Goal: Task Accomplishment & Management: Manage account settings

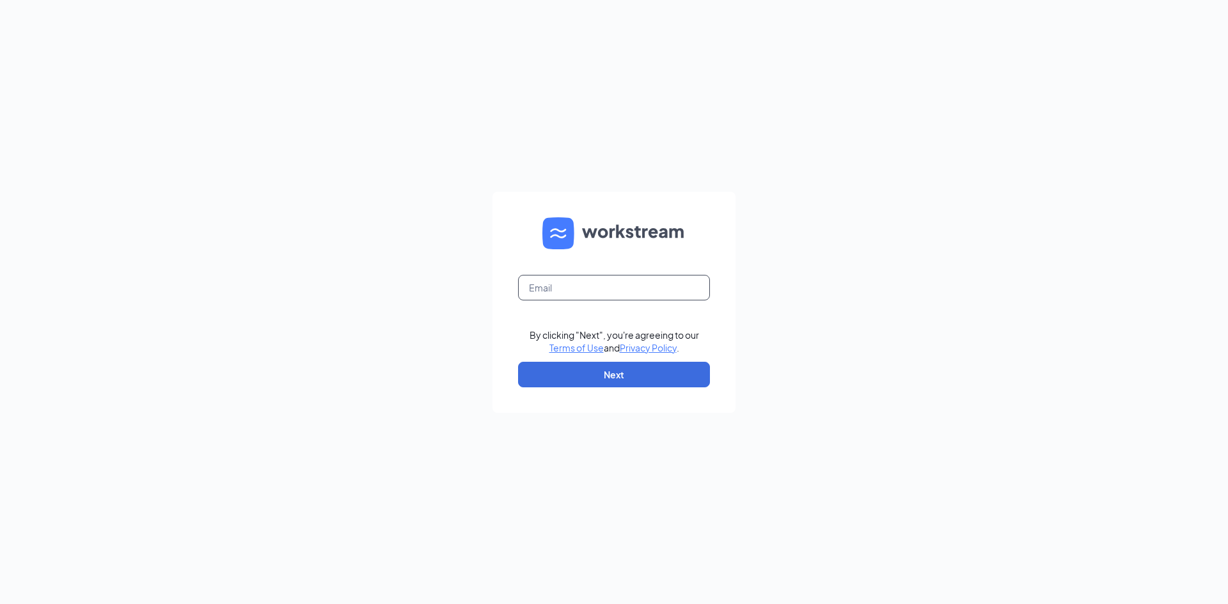
click at [542, 286] on input "text" at bounding box center [614, 288] width 192 height 26
type input "erica.jones.01496@gmail.com"
click at [594, 378] on button "Next" at bounding box center [614, 375] width 192 height 26
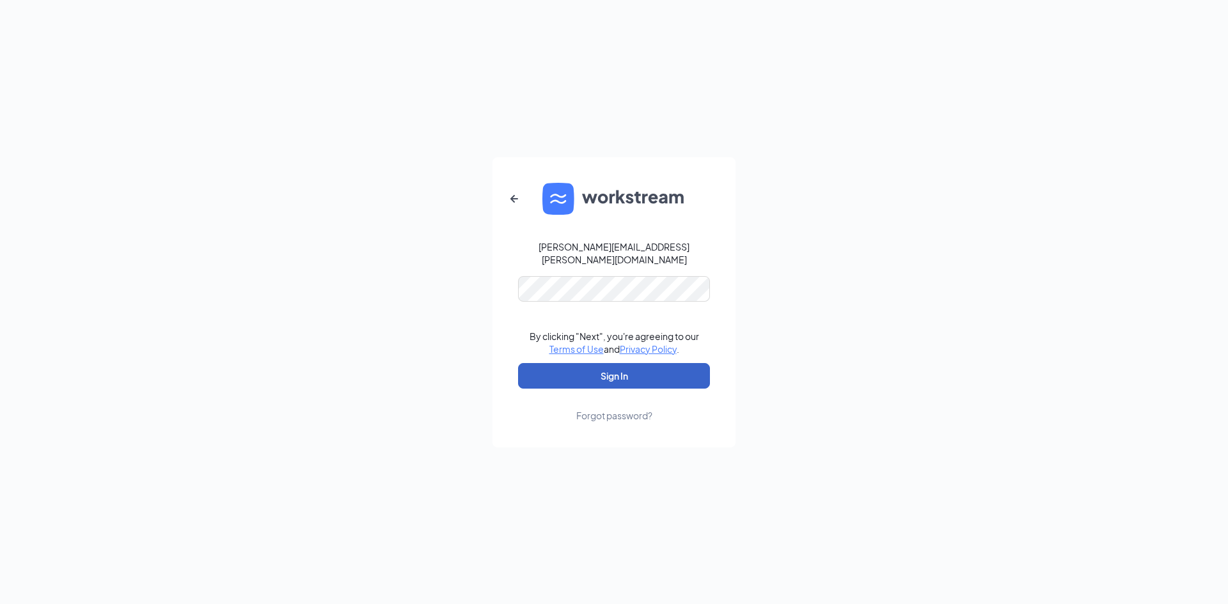
click at [607, 372] on button "Sign In" at bounding box center [614, 376] width 192 height 26
click at [176, 224] on div "erica.jones.01496@gmail.com Credential mismatches. By clicking "Next", you're a…" at bounding box center [614, 302] width 1228 height 604
click at [622, 372] on button "Sign In" at bounding box center [614, 376] width 192 height 26
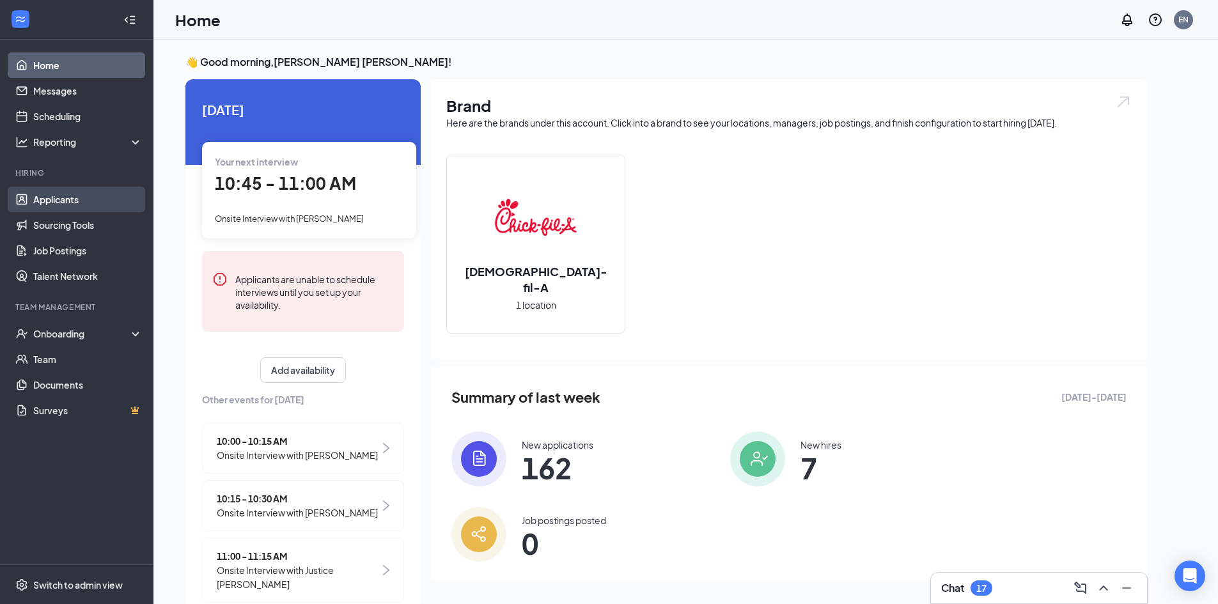
click at [69, 204] on link "Applicants" at bounding box center [87, 200] width 109 height 26
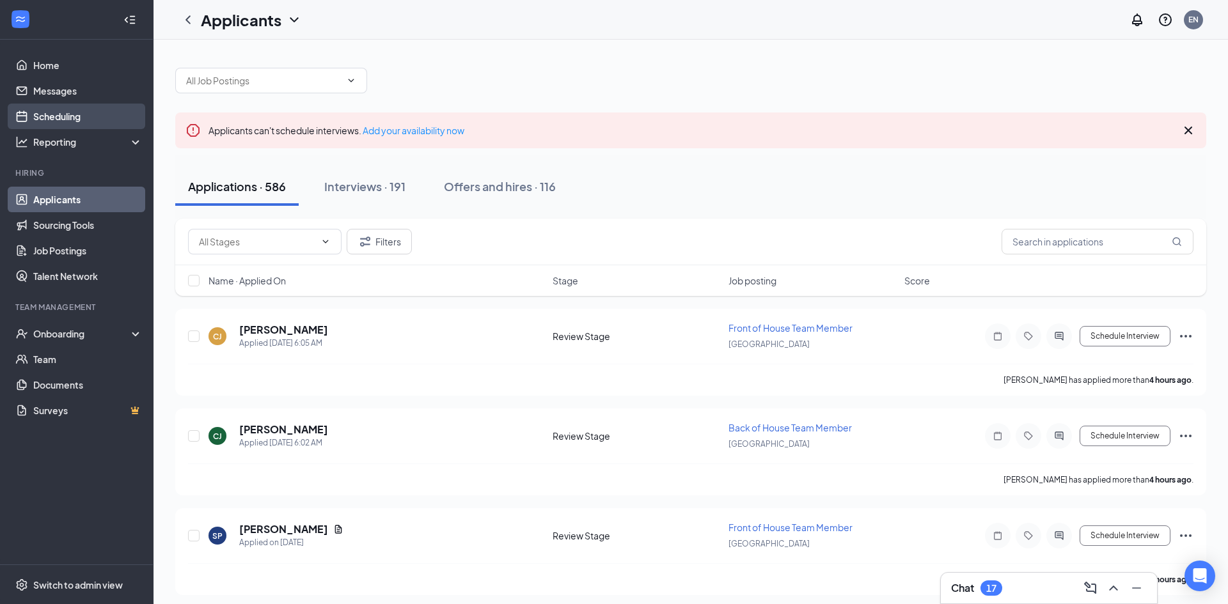
click at [73, 113] on link "Scheduling" at bounding box center [87, 117] width 109 height 26
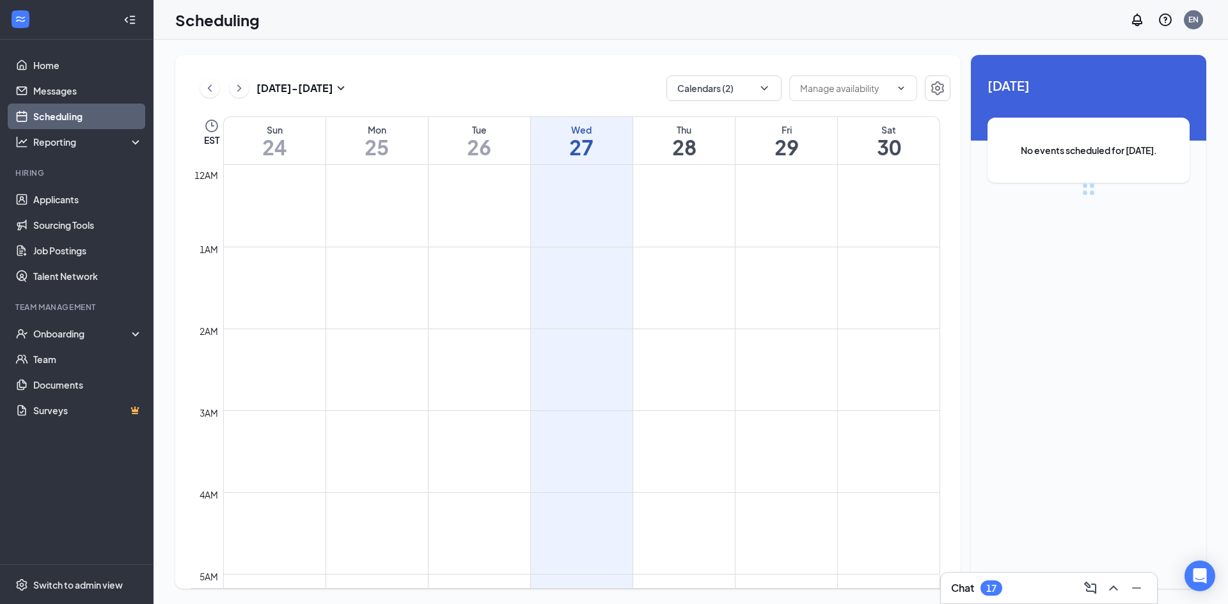
scroll to position [629, 0]
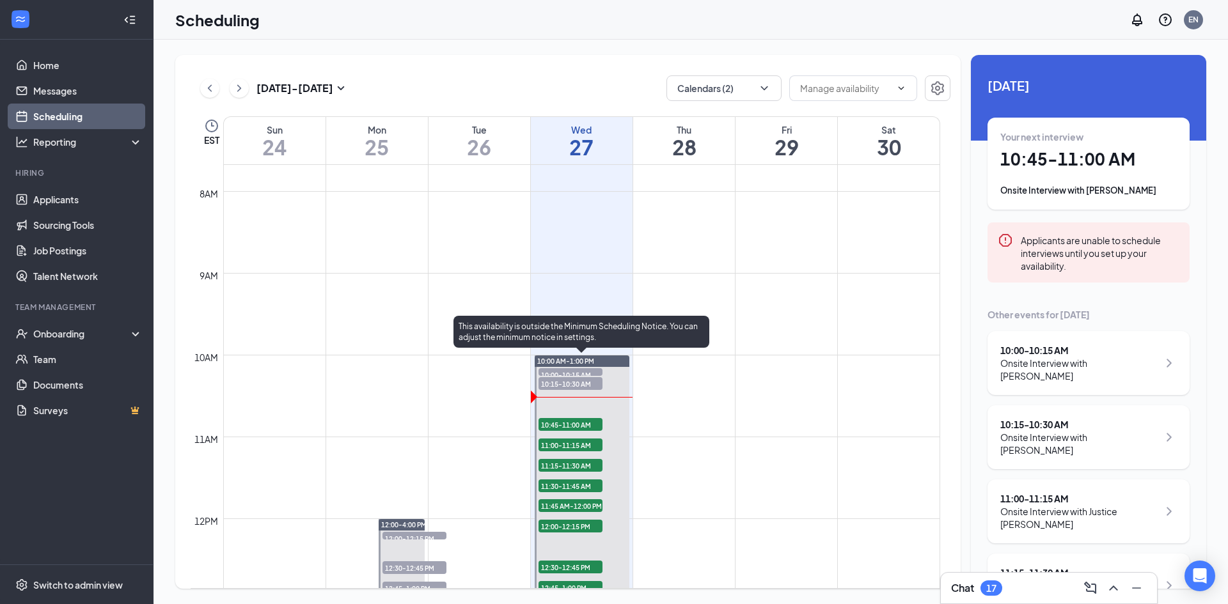
click at [582, 373] on span "10:00-10:15 AM" at bounding box center [570, 374] width 64 height 13
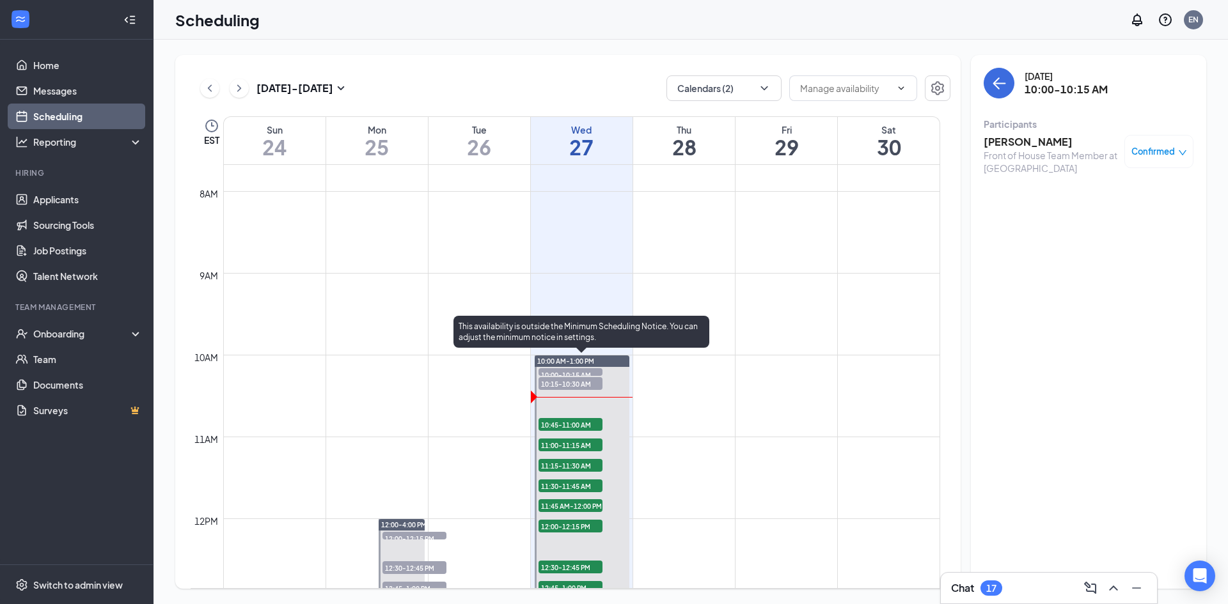
click at [581, 382] on span "10:15-10:30 AM" at bounding box center [570, 383] width 64 height 13
click at [579, 382] on span "10:15-10:30 AM" at bounding box center [570, 383] width 64 height 13
click at [578, 423] on span "10:45-11:00 AM" at bounding box center [570, 424] width 64 height 13
click at [575, 445] on span "11:00-11:15 AM" at bounding box center [570, 445] width 64 height 13
click at [575, 466] on span "11:15-11:30 AM" at bounding box center [570, 465] width 64 height 13
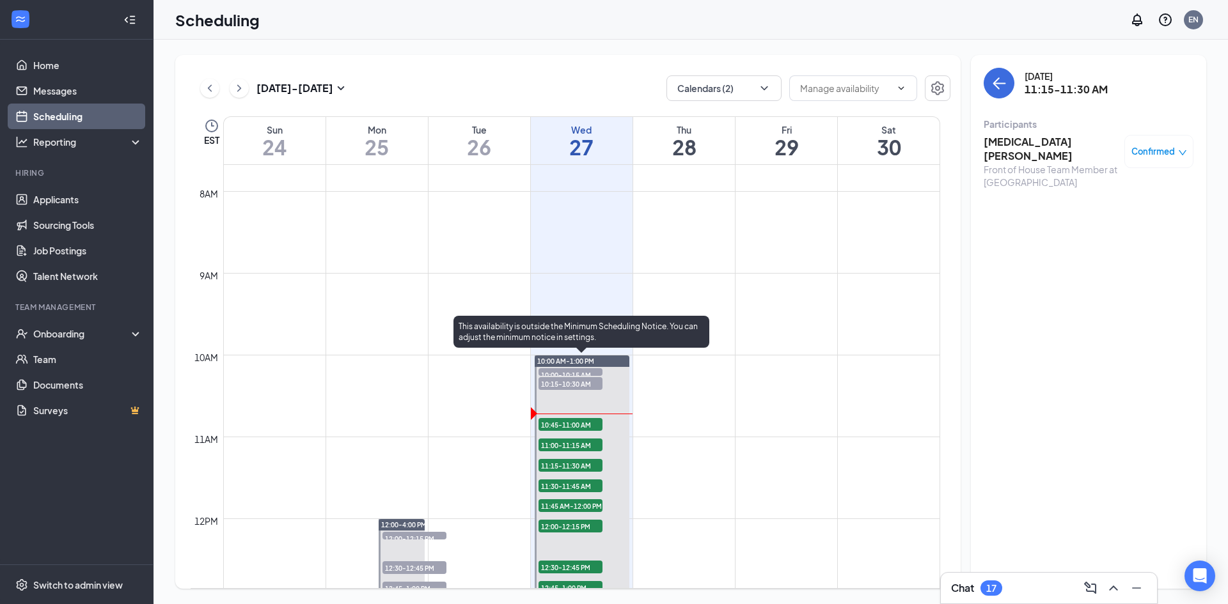
click at [574, 488] on span "11:30-11:45 AM" at bounding box center [570, 486] width 64 height 13
click at [575, 466] on span "11:15-11:30 AM" at bounding box center [570, 465] width 64 height 13
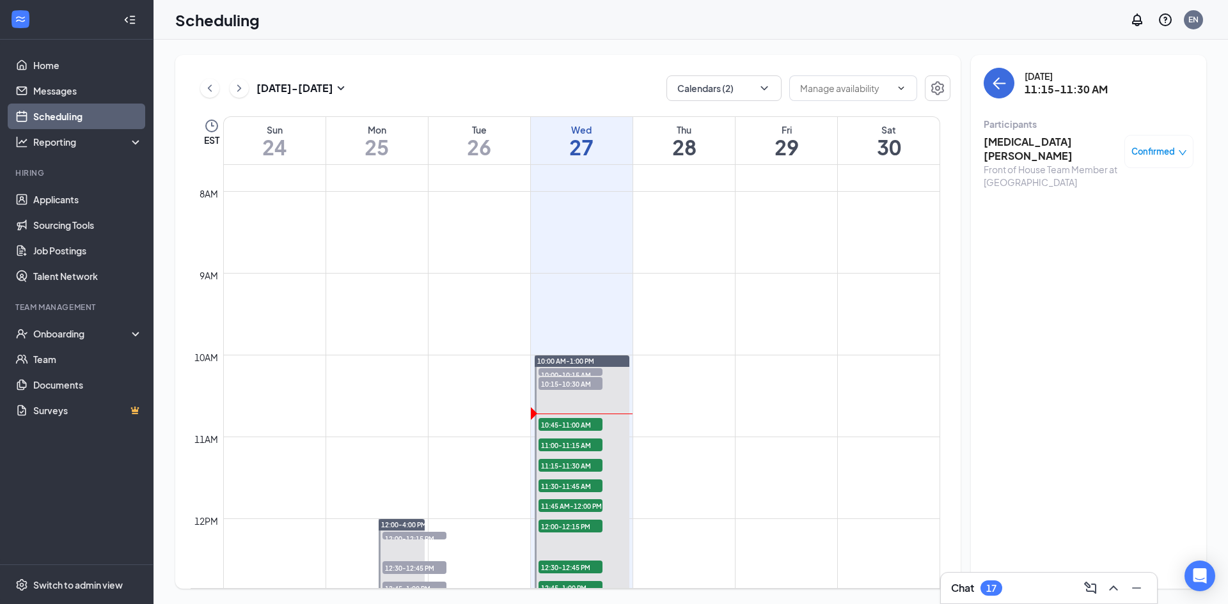
click at [1025, 588] on div "Chat 17" at bounding box center [1049, 588] width 196 height 20
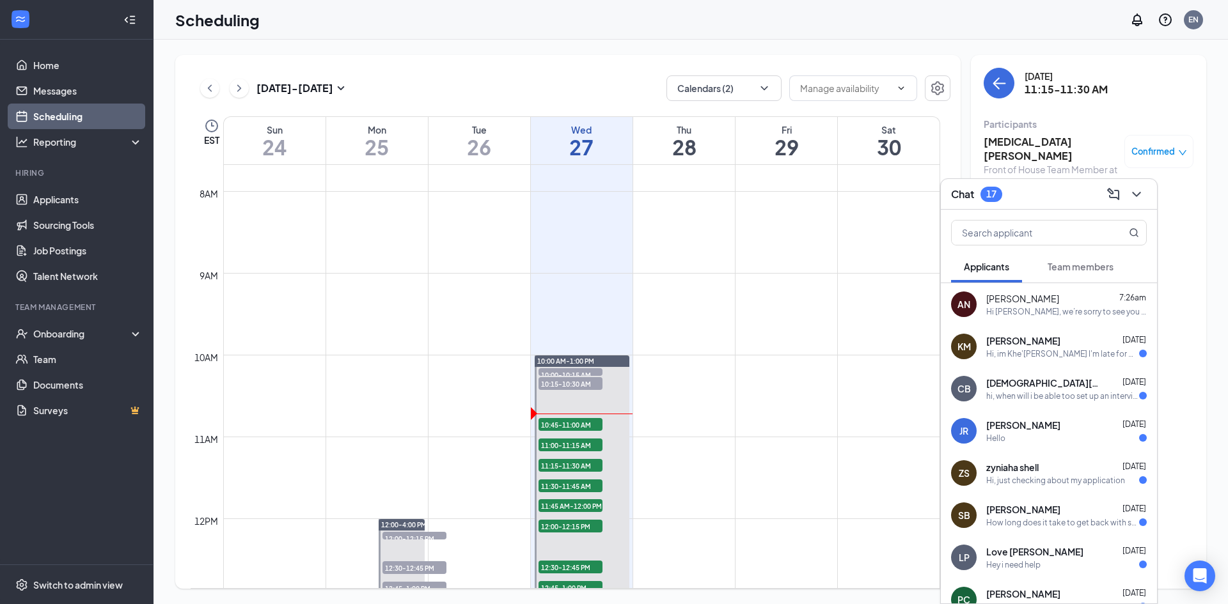
click at [1023, 307] on div "Hi [PERSON_NAME], we’re sorry to see you go! Your meeting with [DEMOGRAPHIC_DAT…" at bounding box center [1066, 311] width 160 height 11
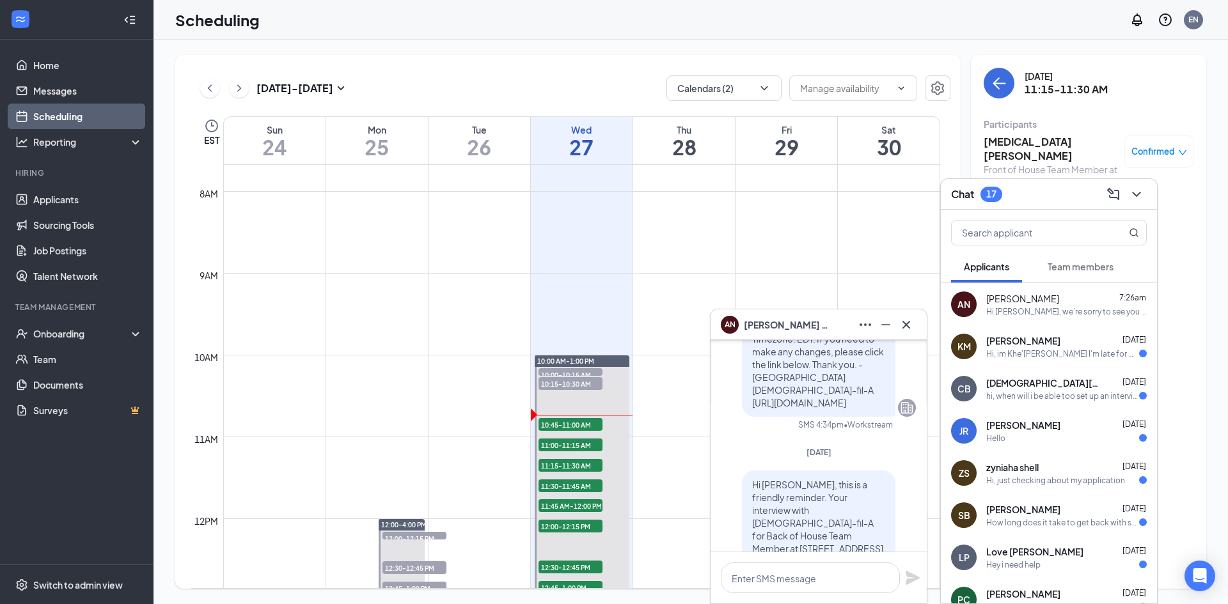
scroll to position [-512, 0]
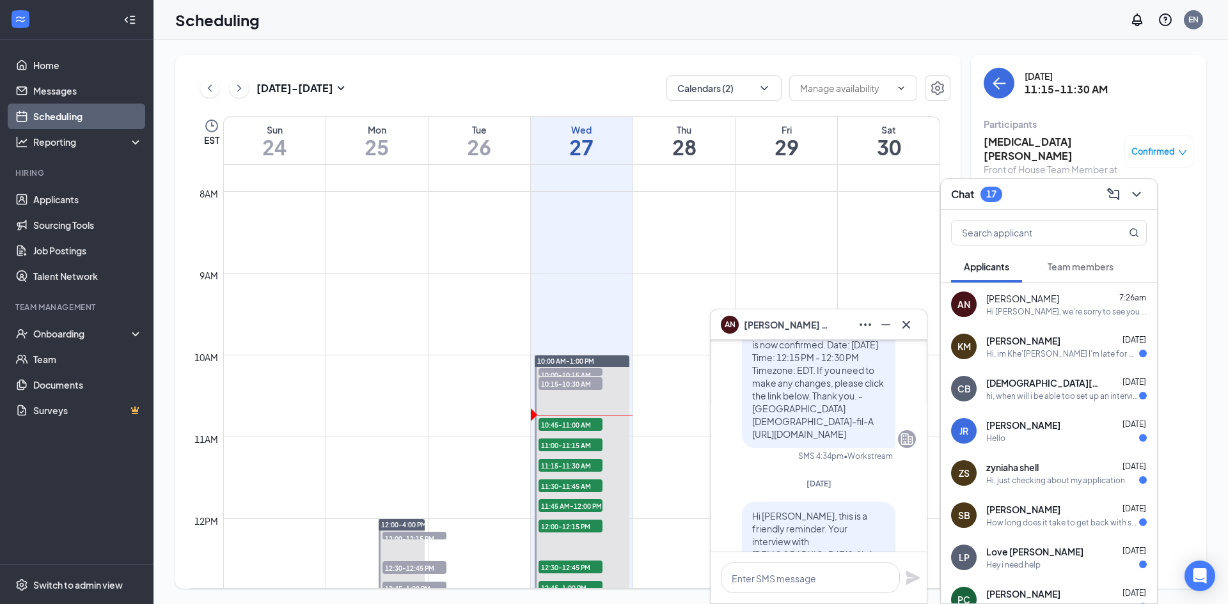
click at [1026, 350] on div "Hi, im Khe'[PERSON_NAME] I'm late for my interview I had a little bit of troubl…" at bounding box center [1062, 353] width 153 height 11
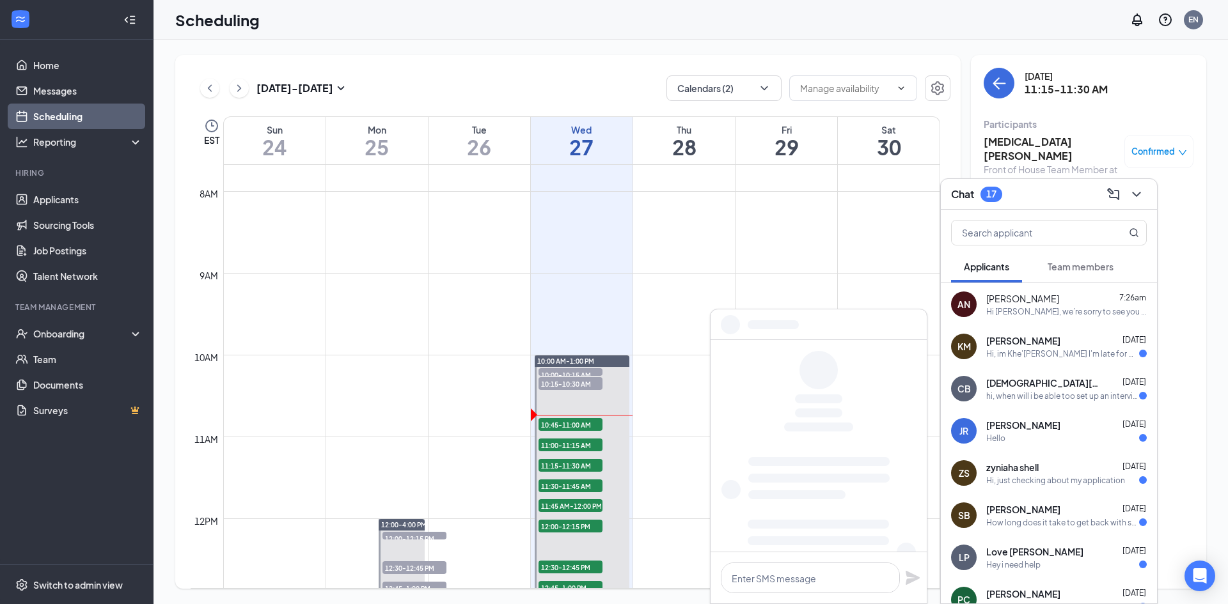
scroll to position [0, 0]
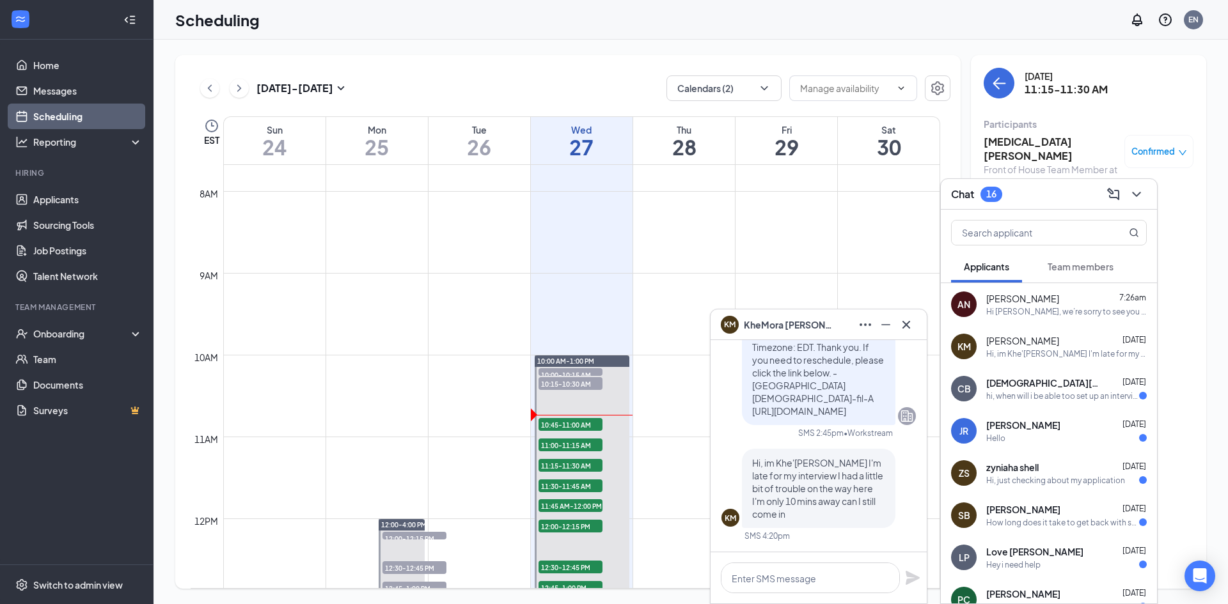
click at [1026, 388] on span "[DEMOGRAPHIC_DATA][PERSON_NAME]" at bounding box center [1043, 383] width 115 height 13
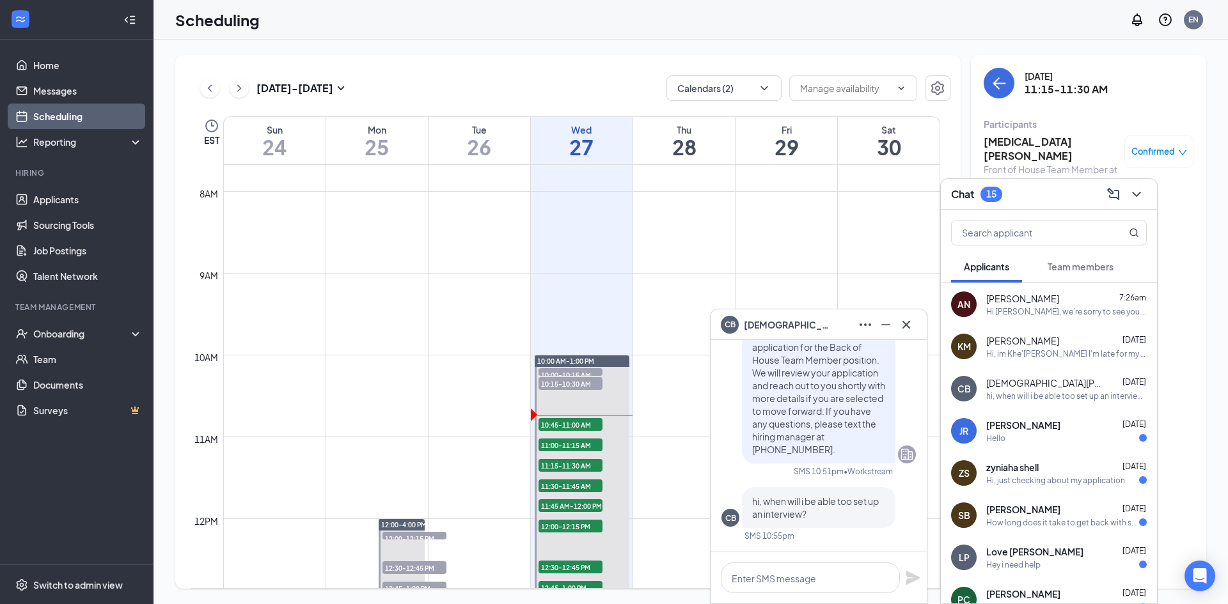
click at [1040, 435] on div "Hello" at bounding box center [1066, 438] width 160 height 11
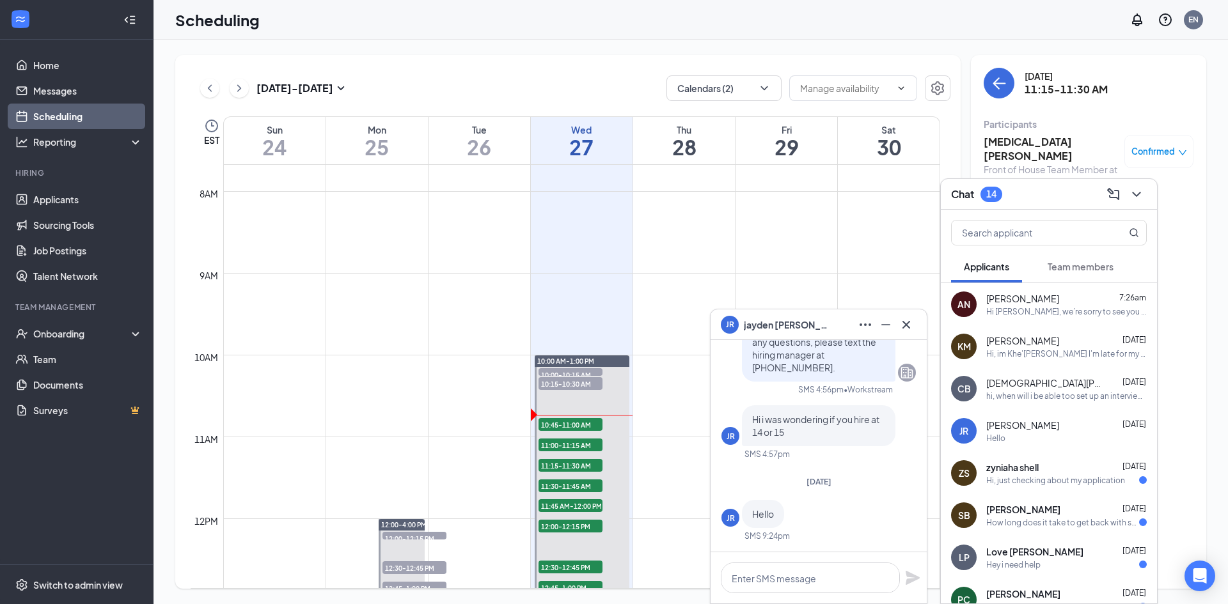
click at [1040, 483] on div "Hi, just checking about my application" at bounding box center [1055, 480] width 139 height 11
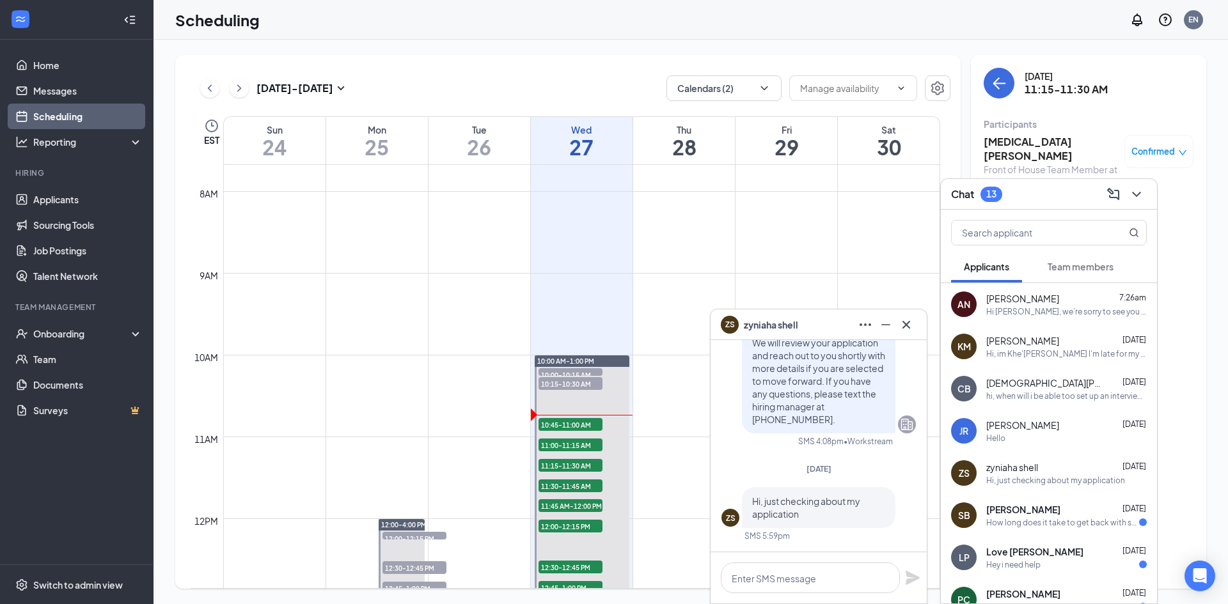
click at [998, 519] on div "How long does it take to get back with someone" at bounding box center [1062, 522] width 153 height 11
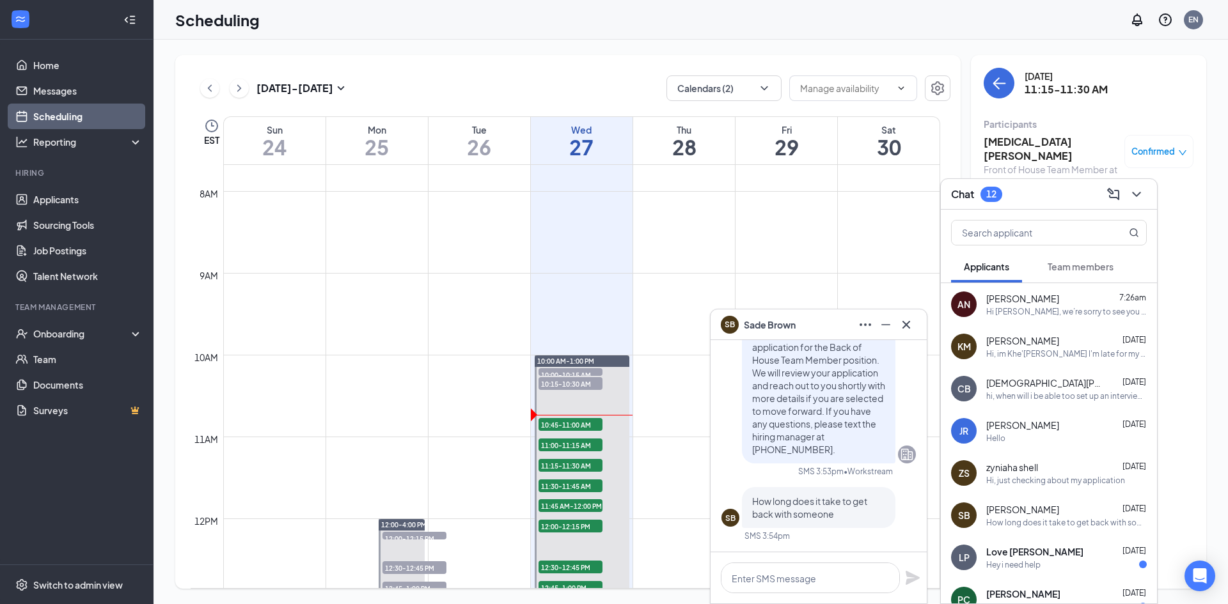
click at [1021, 555] on span "Love [PERSON_NAME]" at bounding box center [1034, 551] width 97 height 13
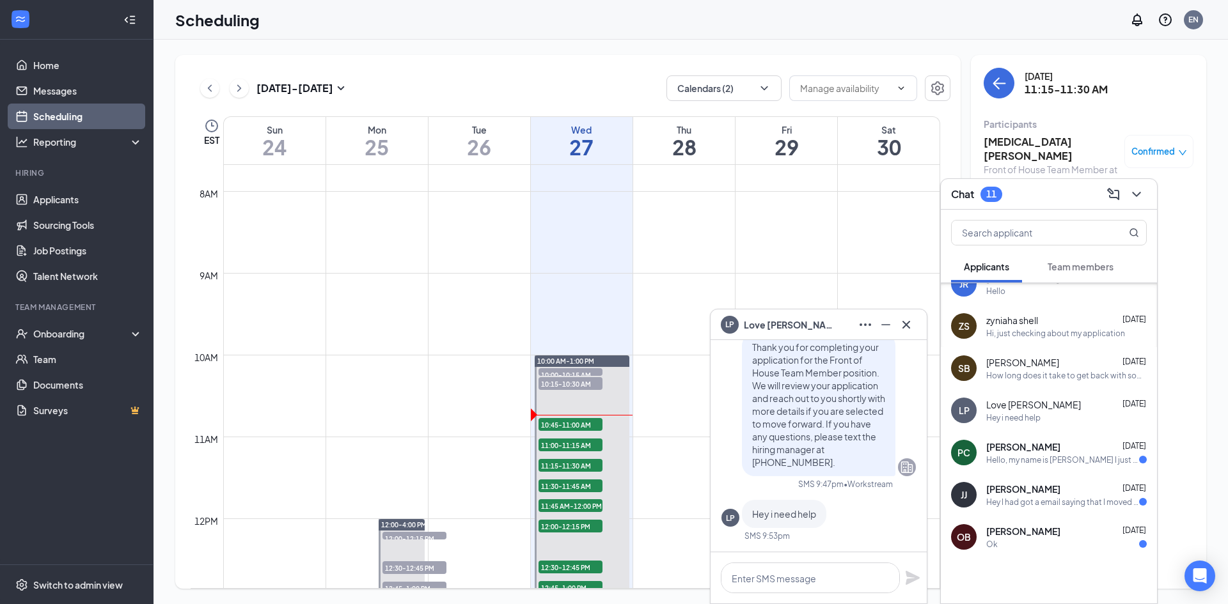
scroll to position [166, 0]
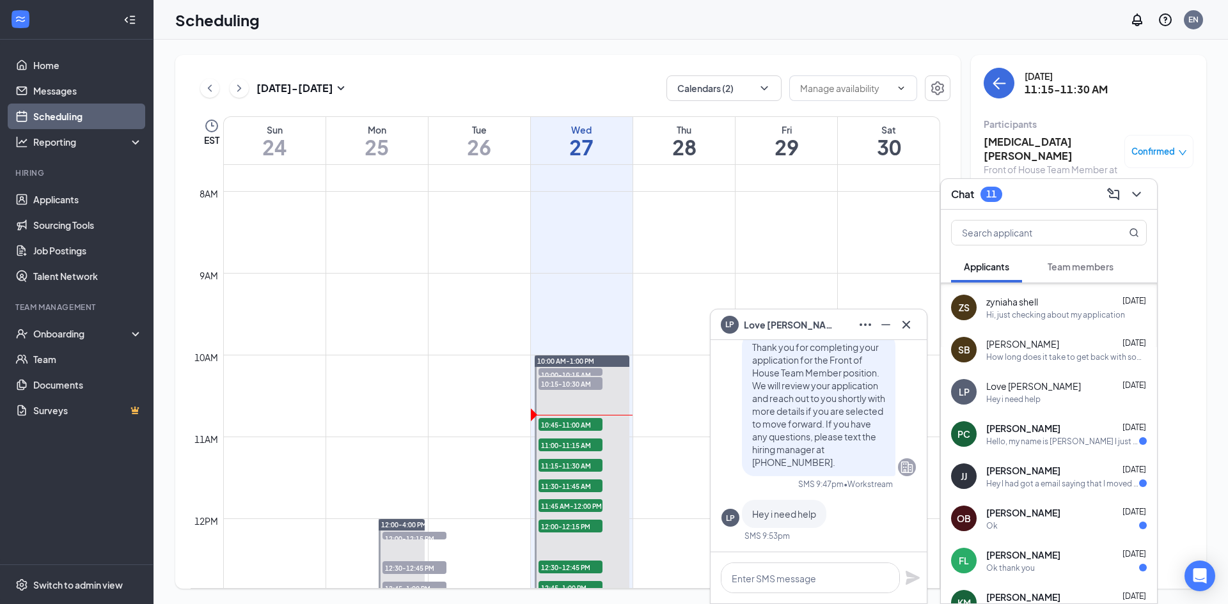
click at [1010, 428] on span "[PERSON_NAME]" at bounding box center [1023, 428] width 74 height 13
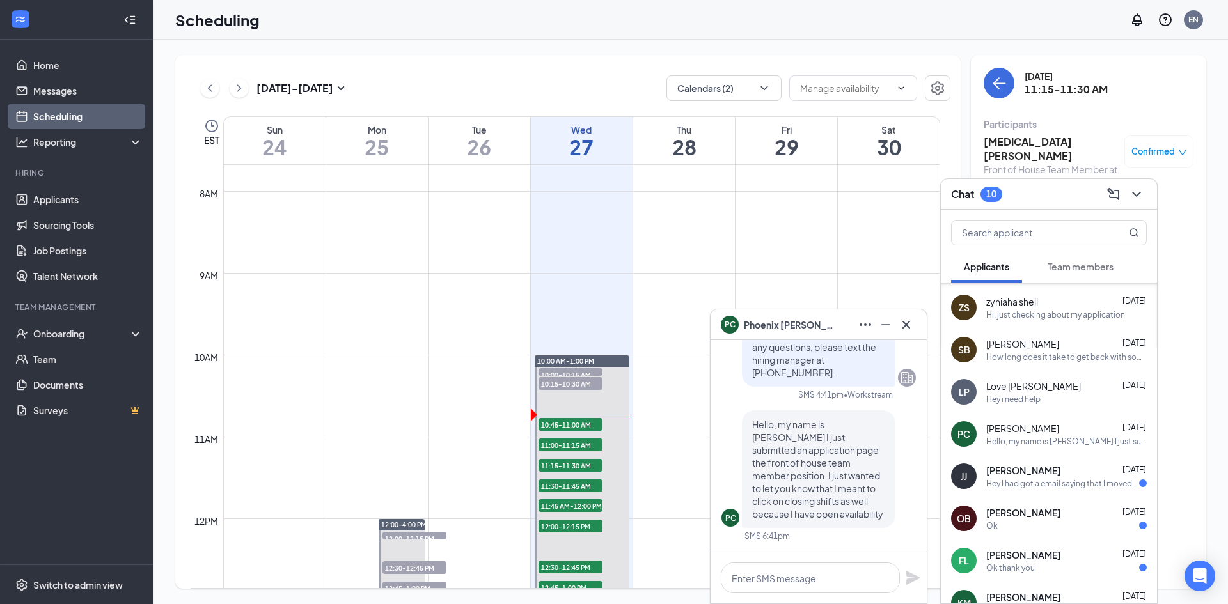
click at [1012, 487] on div "Hey I had got a email saying that I moved on to the next stage but when I went …" at bounding box center [1062, 483] width 153 height 11
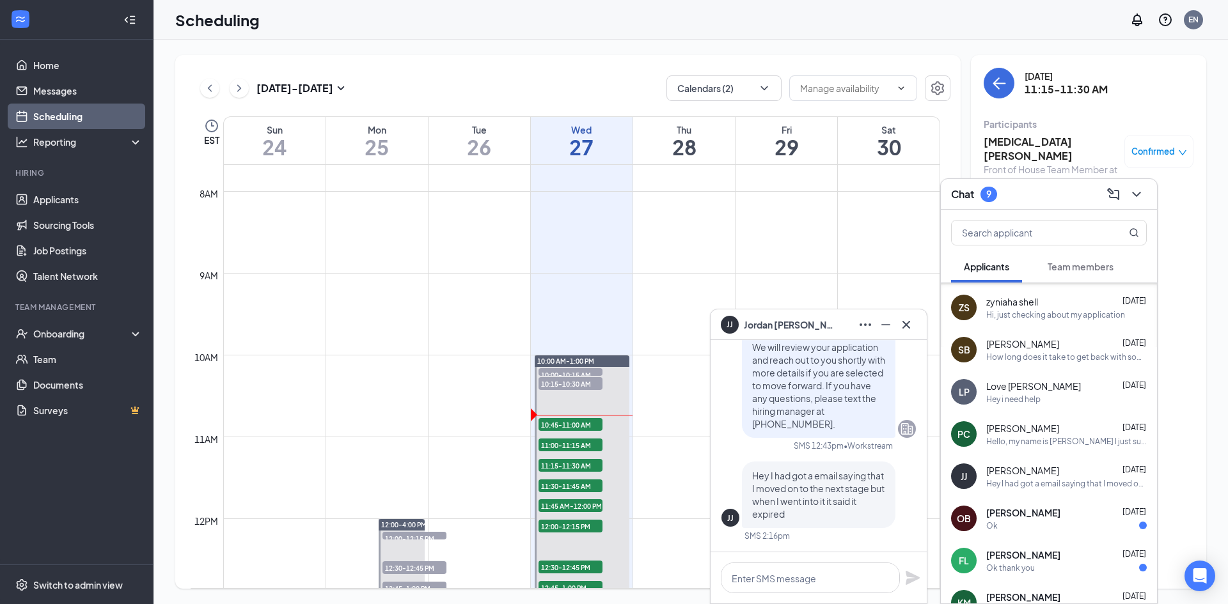
click at [1029, 521] on div "Ok" at bounding box center [1066, 526] width 160 height 11
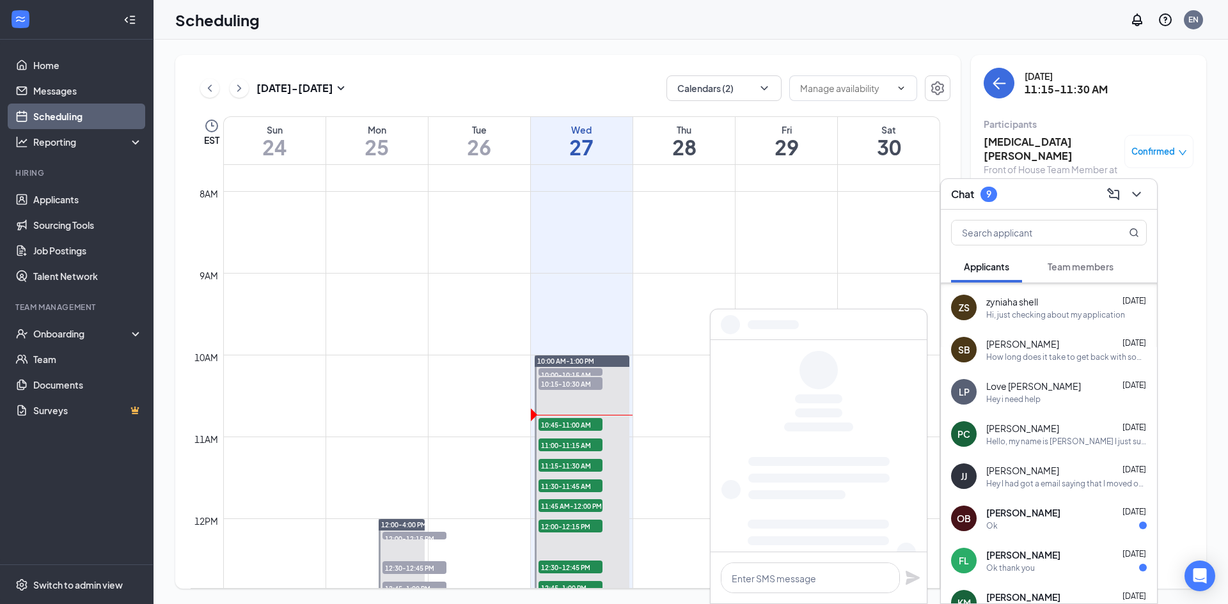
click at [1025, 553] on span "[PERSON_NAME]" at bounding box center [1023, 555] width 74 height 13
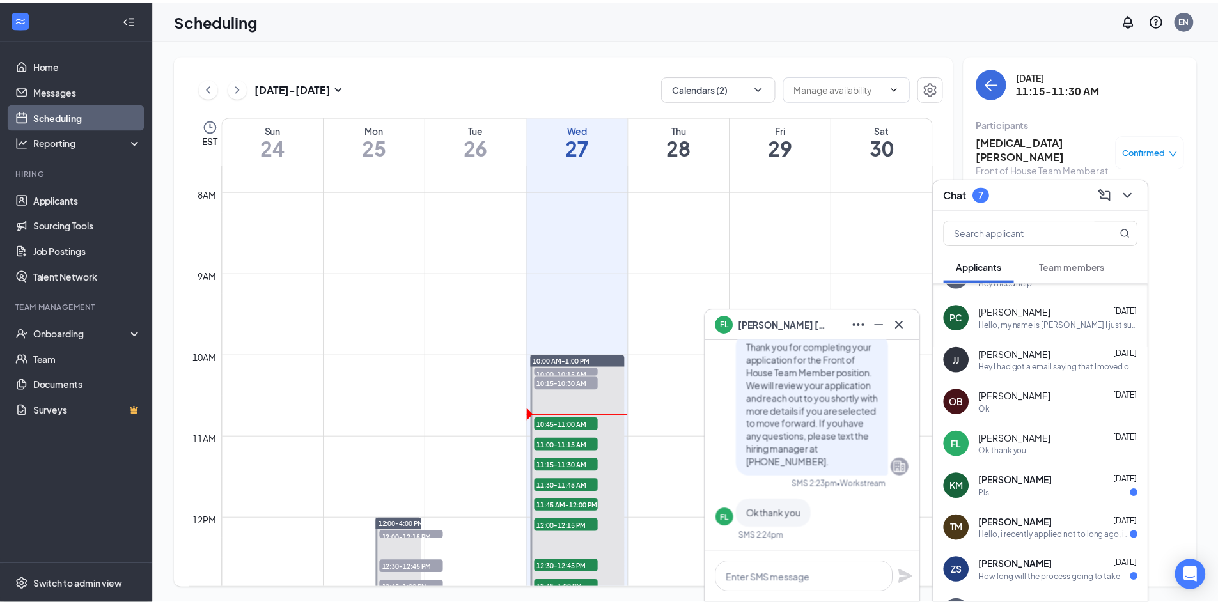
scroll to position [294, 0]
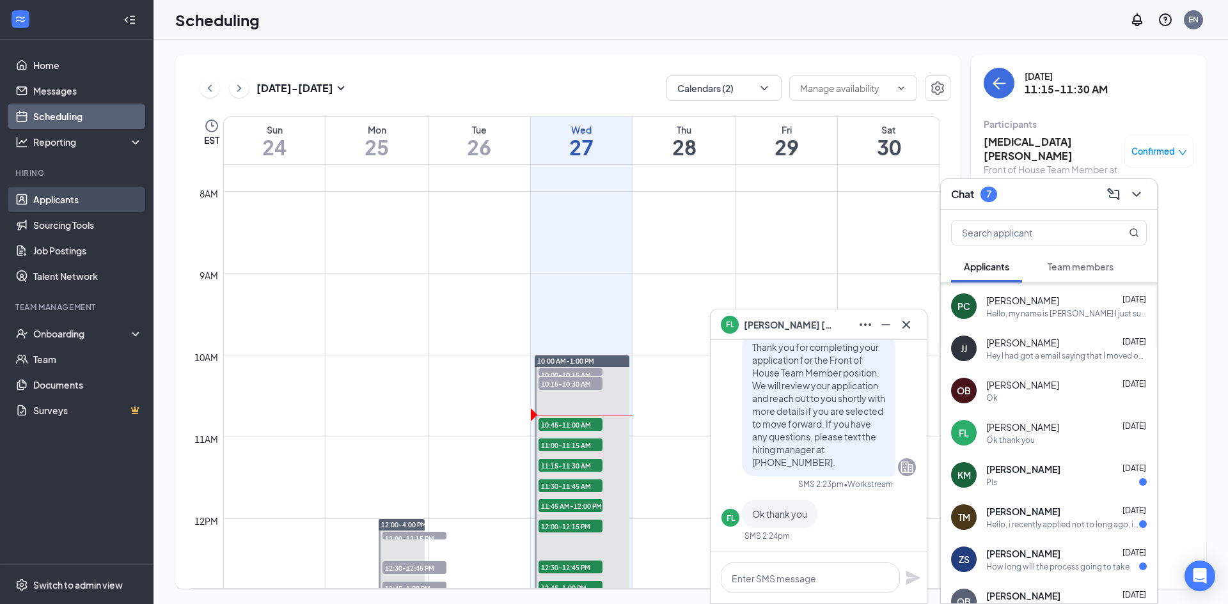
click at [71, 199] on link "Applicants" at bounding box center [87, 200] width 109 height 26
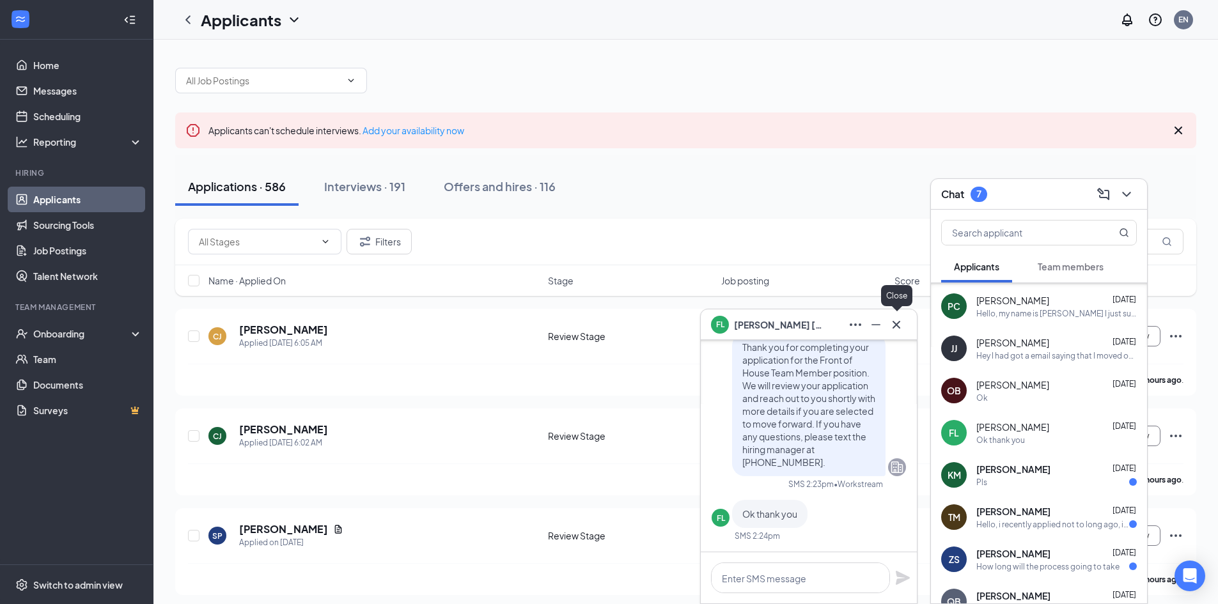
click at [897, 329] on icon "Cross" at bounding box center [896, 324] width 15 height 15
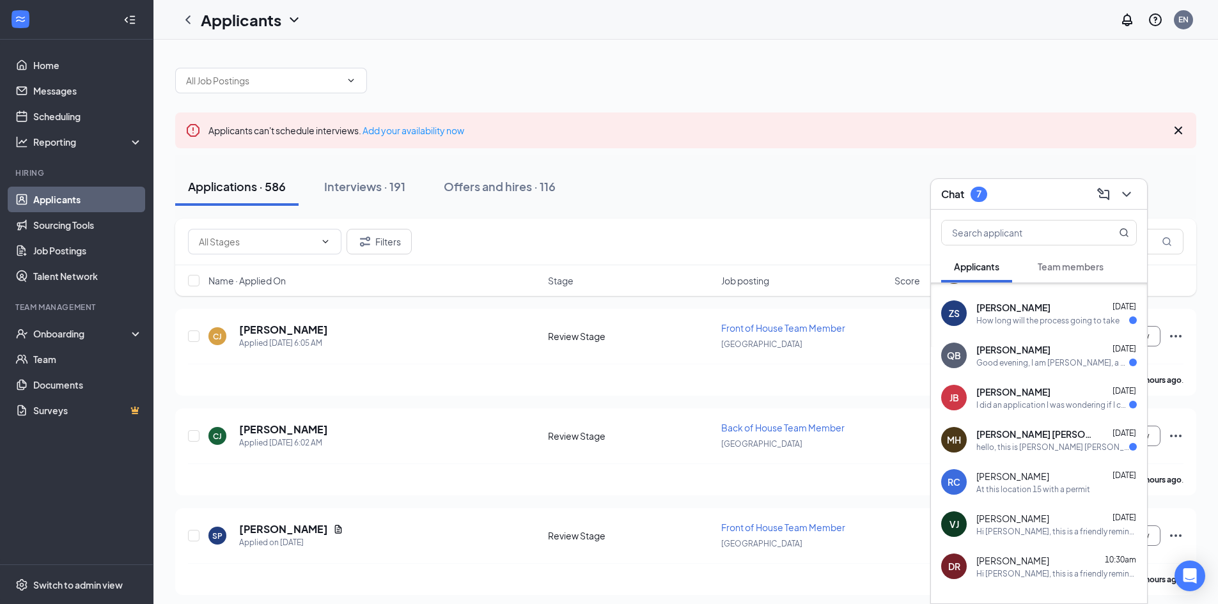
scroll to position [549, 0]
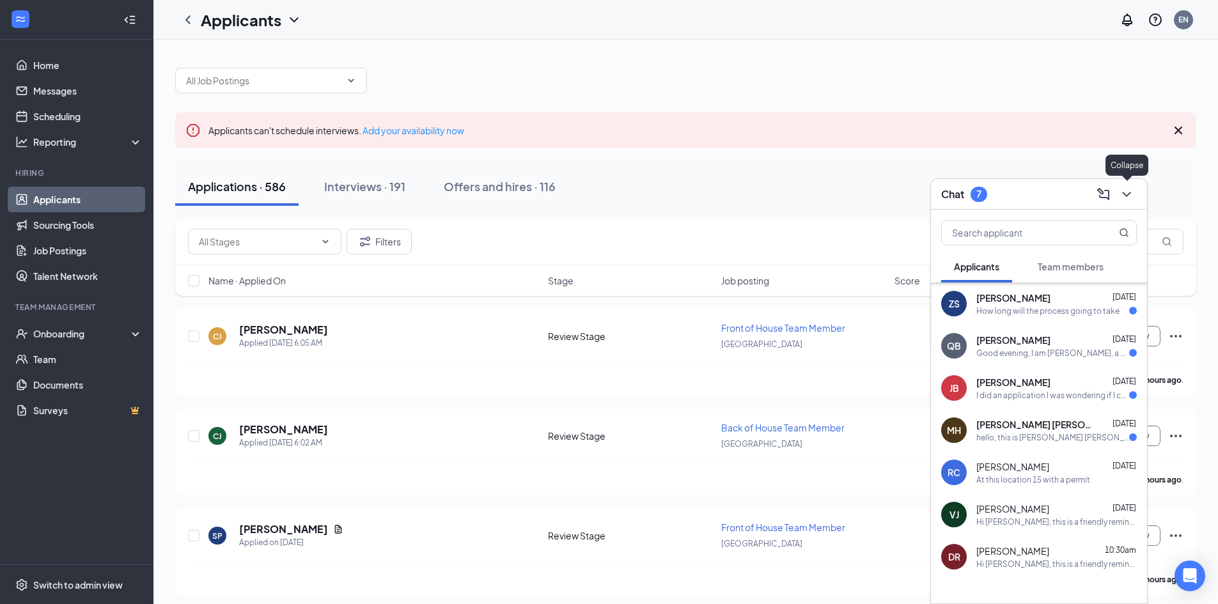
click at [1125, 199] on icon "ChevronDown" at bounding box center [1126, 194] width 15 height 15
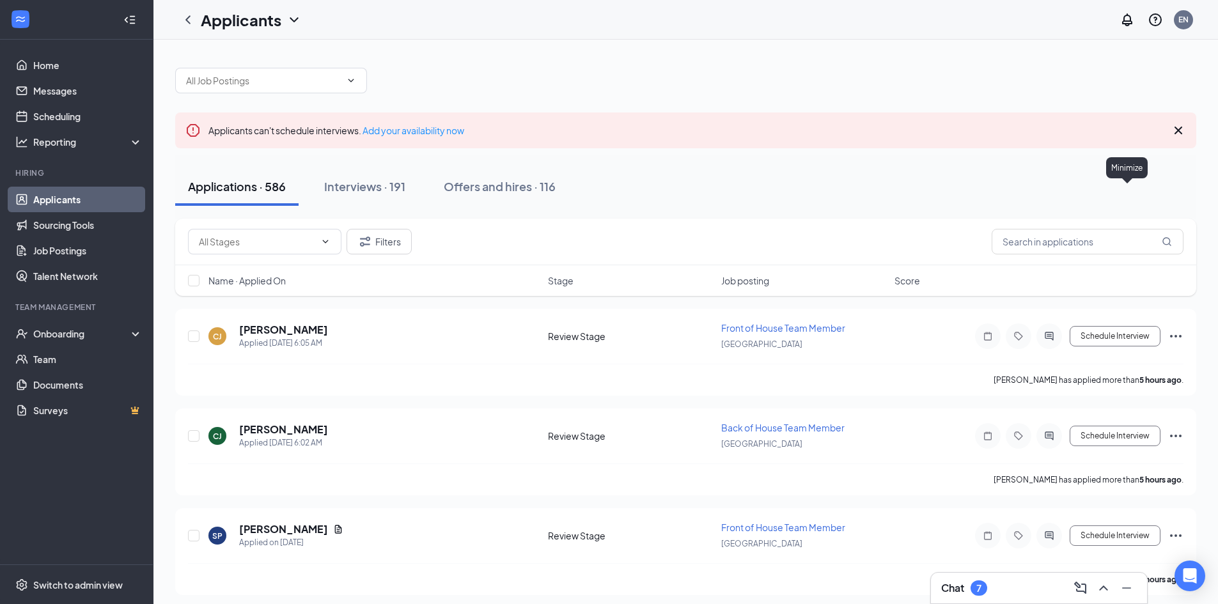
scroll to position [0, 0]
click at [314, 246] on input "text" at bounding box center [257, 242] width 116 height 14
click at [291, 305] on div "Review Stage (572)" at bounding box center [264, 301] width 133 height 14
type input "Review Stage (572)"
click at [243, 286] on span "Name · Applied On" at bounding box center [246, 280] width 77 height 13
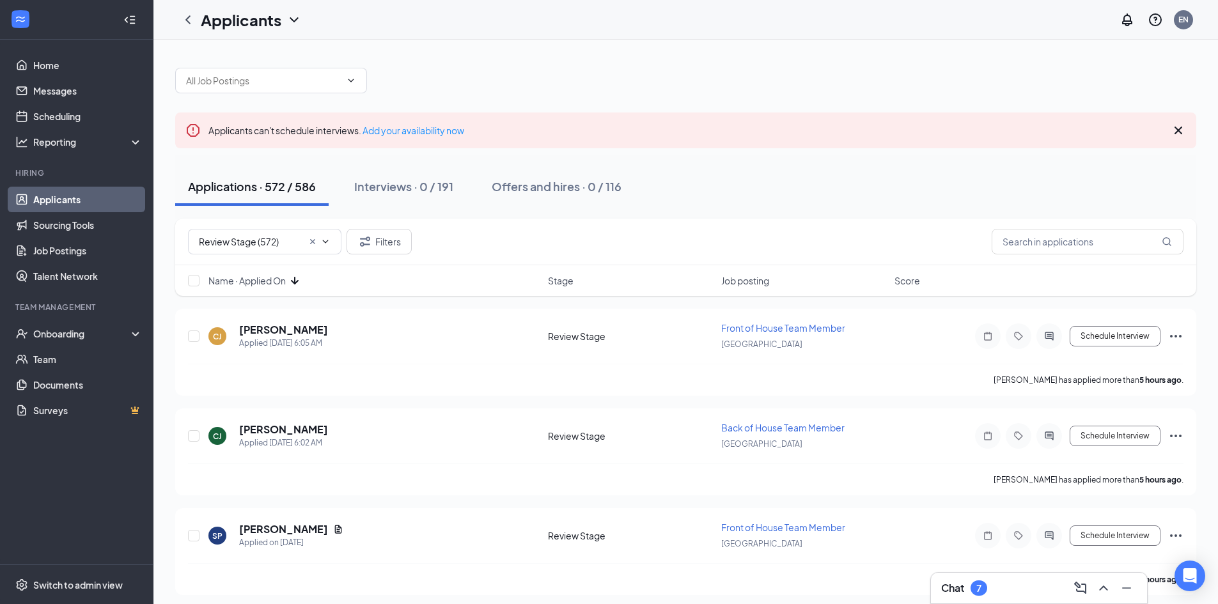
click at [286, 278] on span "Name · Applied On" at bounding box center [246, 280] width 77 height 13
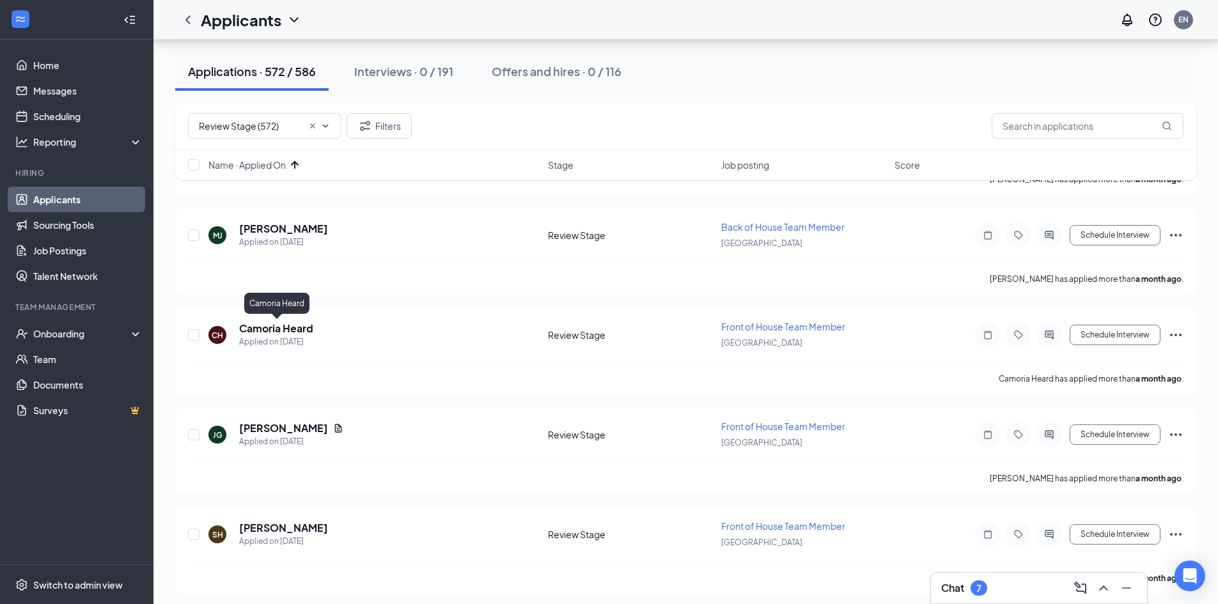
scroll to position [1492, 0]
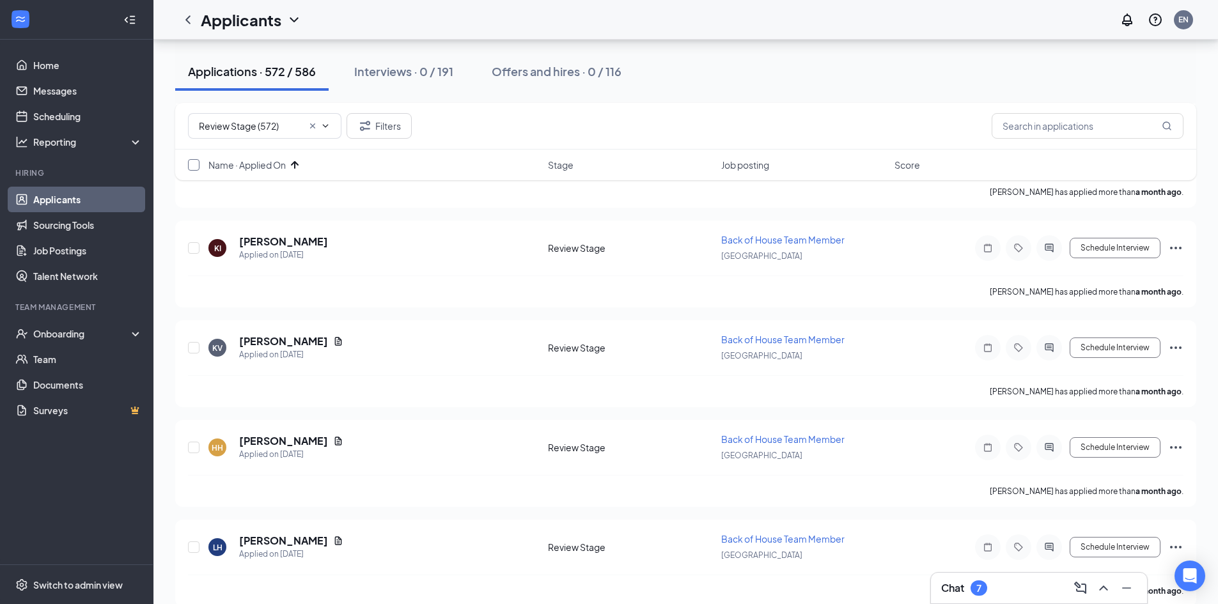
click at [192, 164] on input "checkbox" at bounding box center [194, 165] width 12 height 12
checkbox input "true"
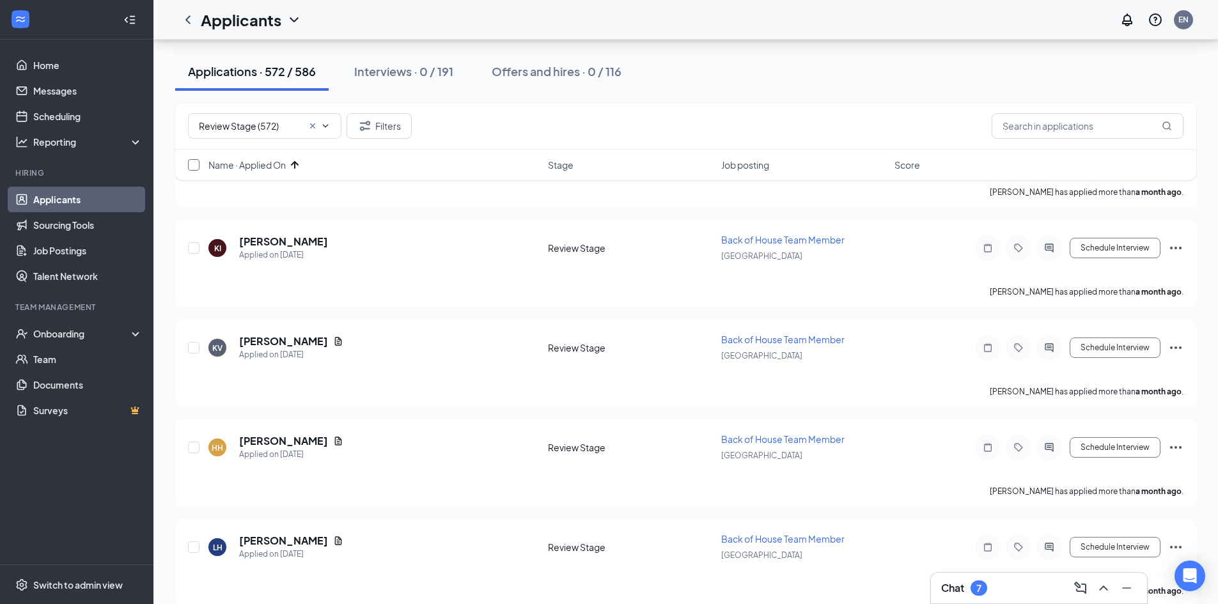
checkbox input "true"
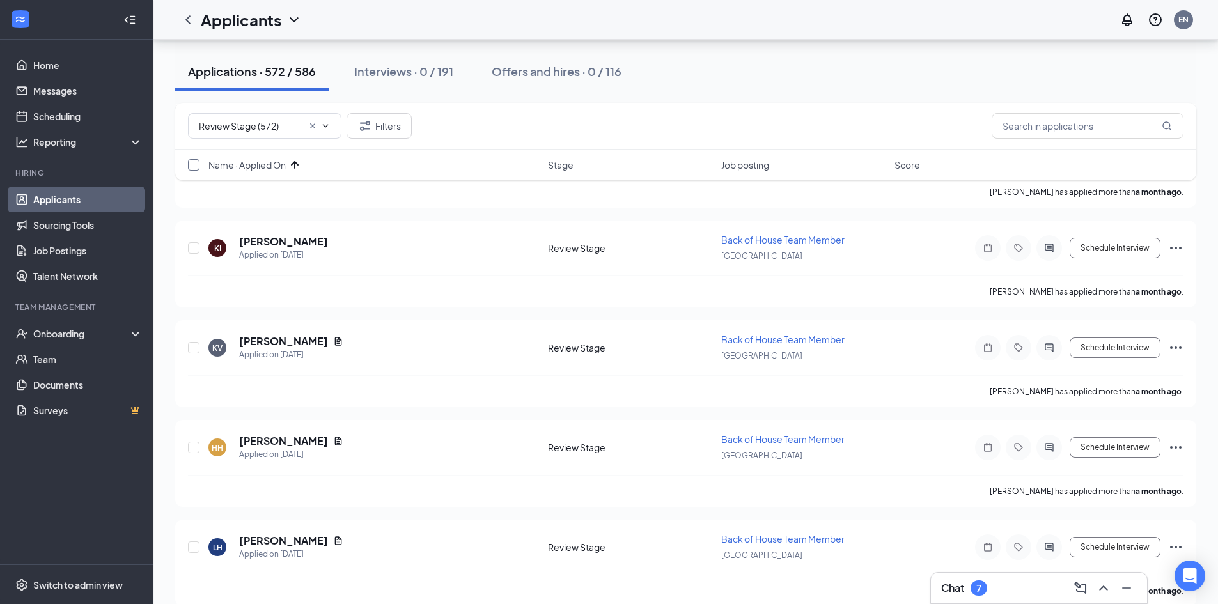
checkbox input "true"
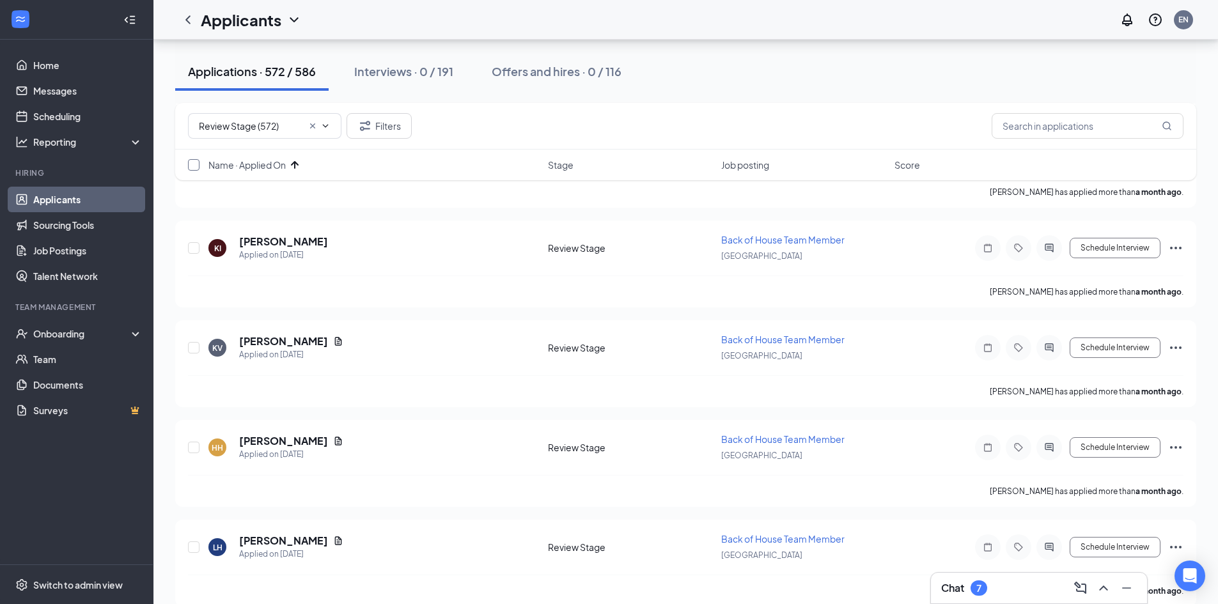
checkbox input "true"
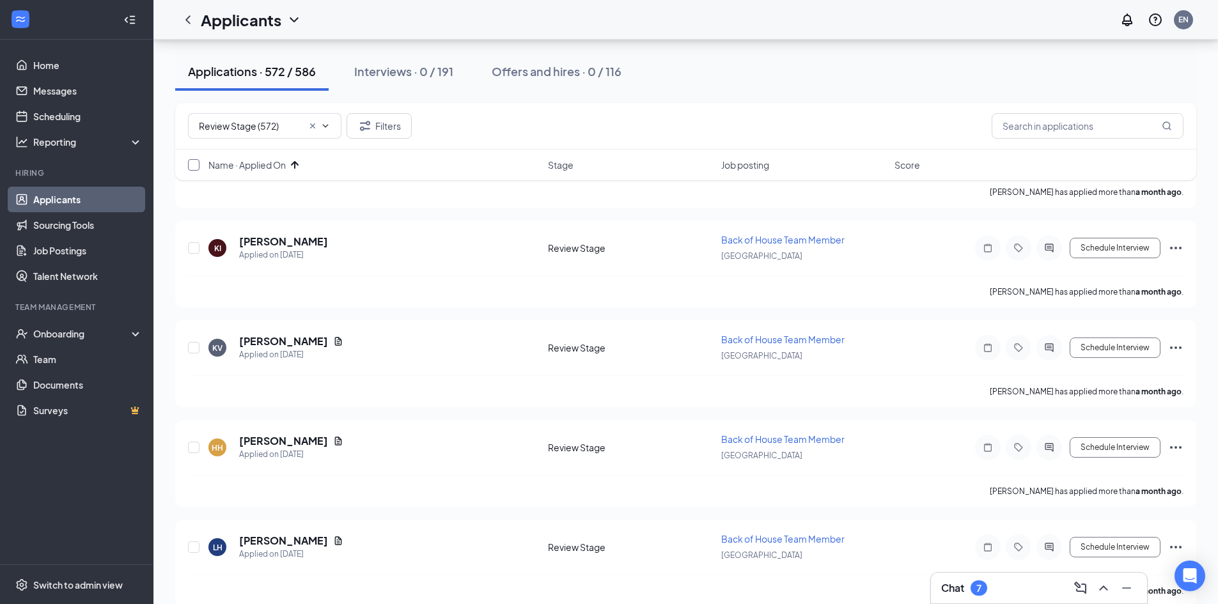
checkbox input "true"
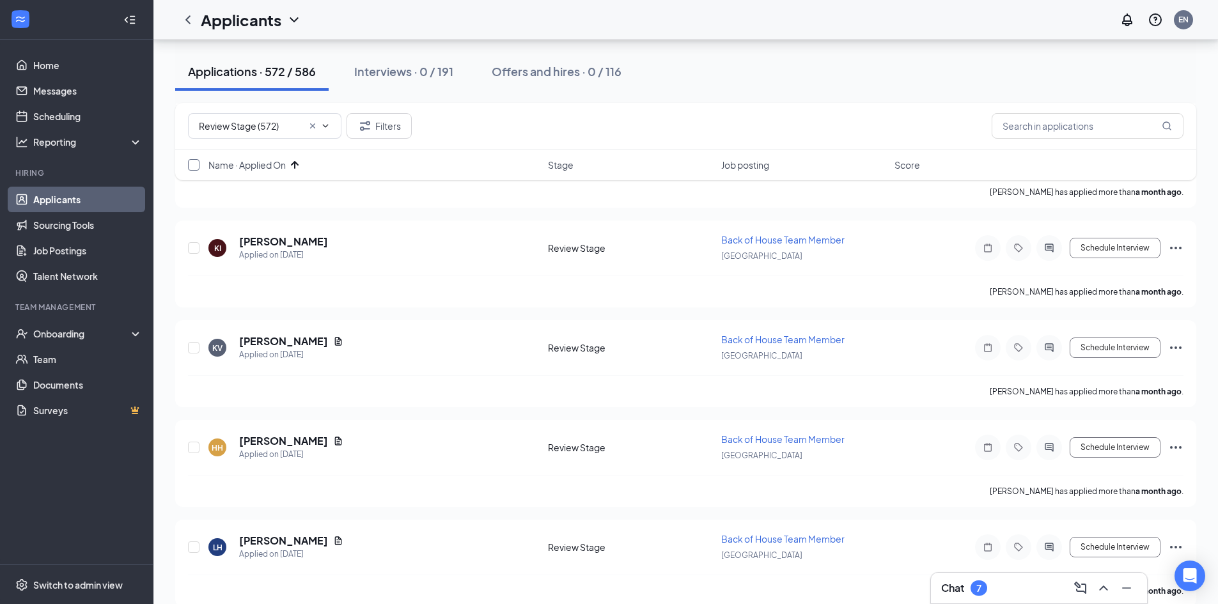
checkbox input "true"
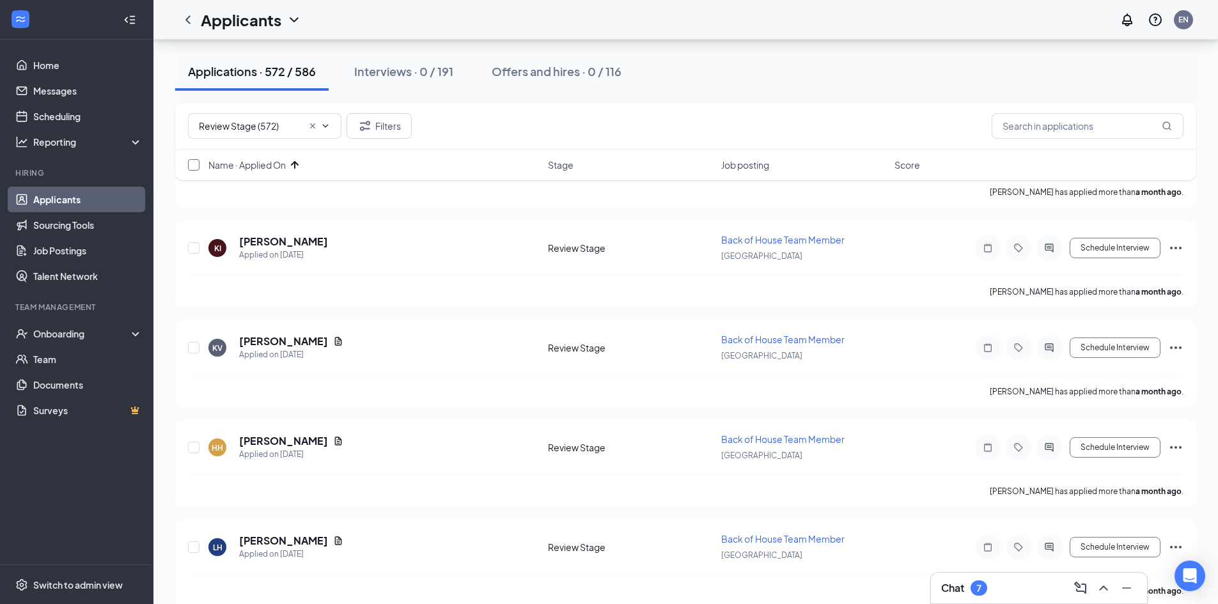
checkbox input "true"
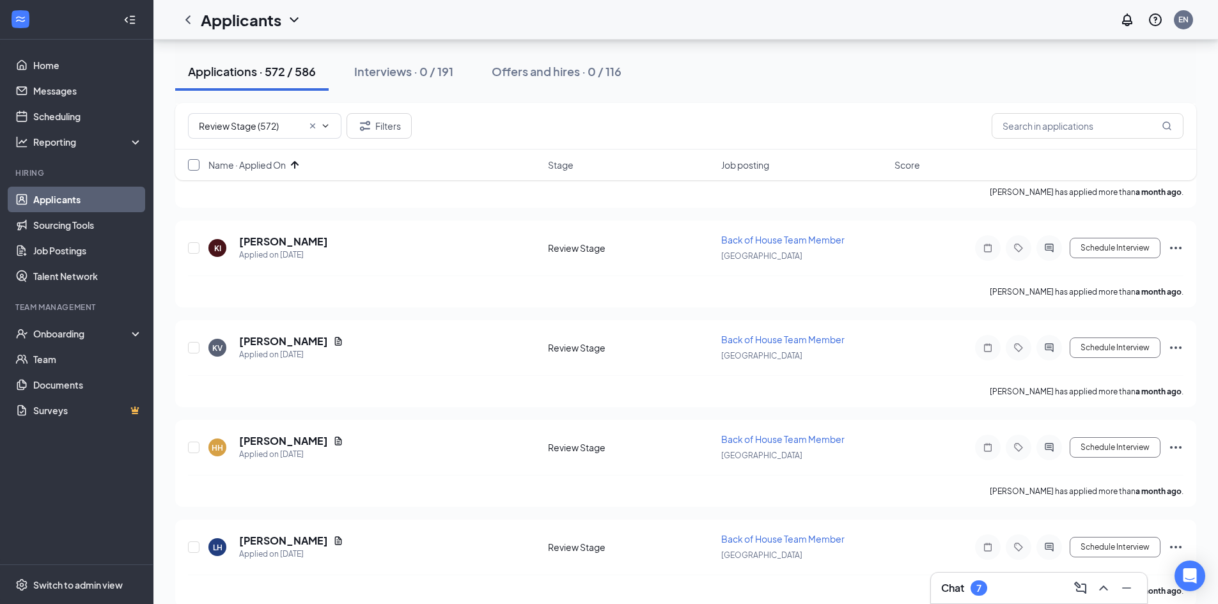
checkbox input "true"
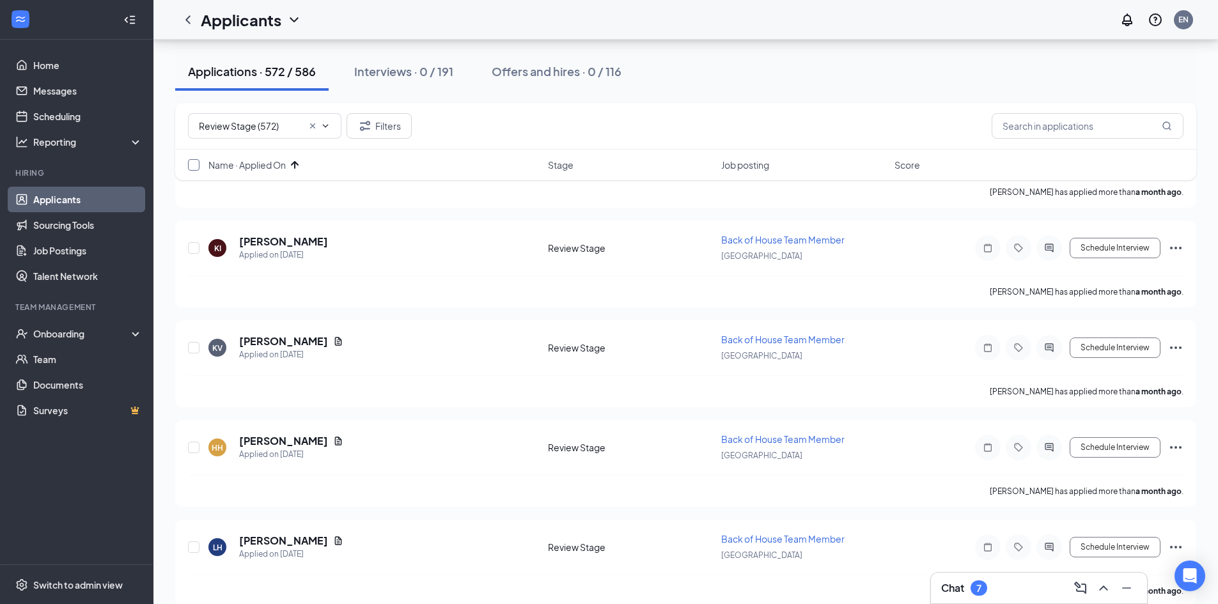
checkbox input "true"
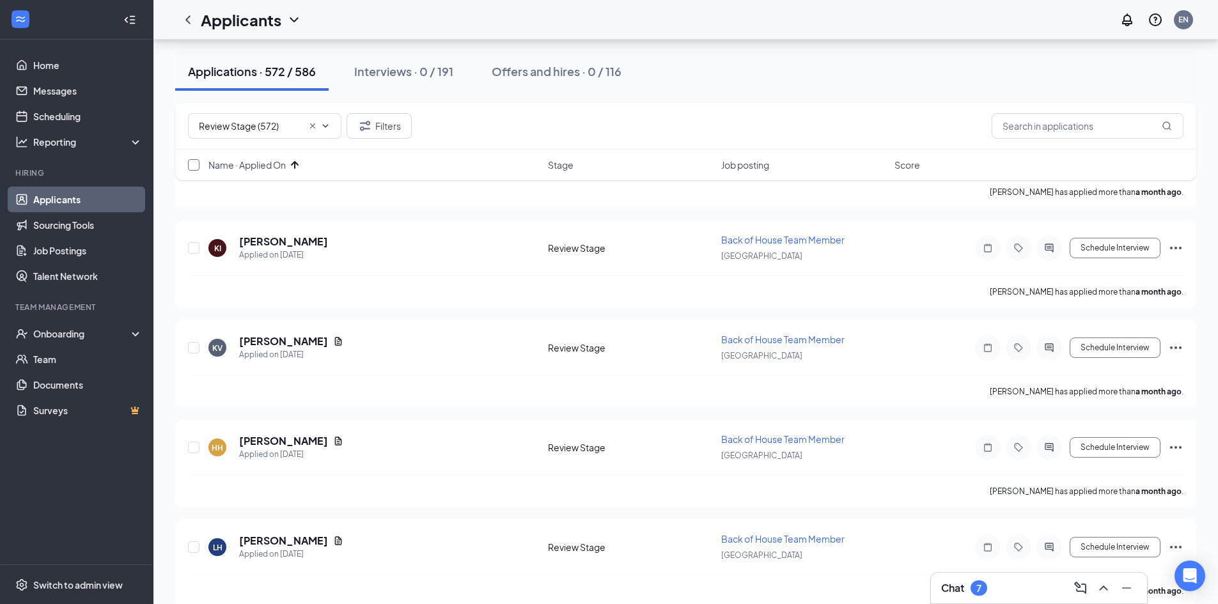
checkbox input "true"
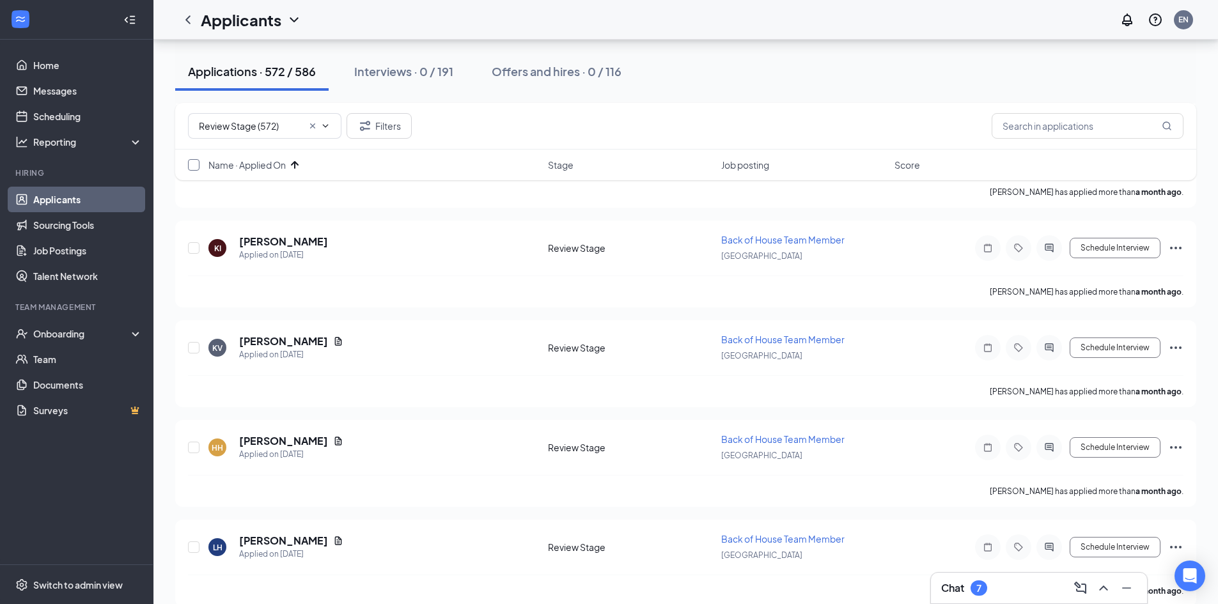
checkbox input "true"
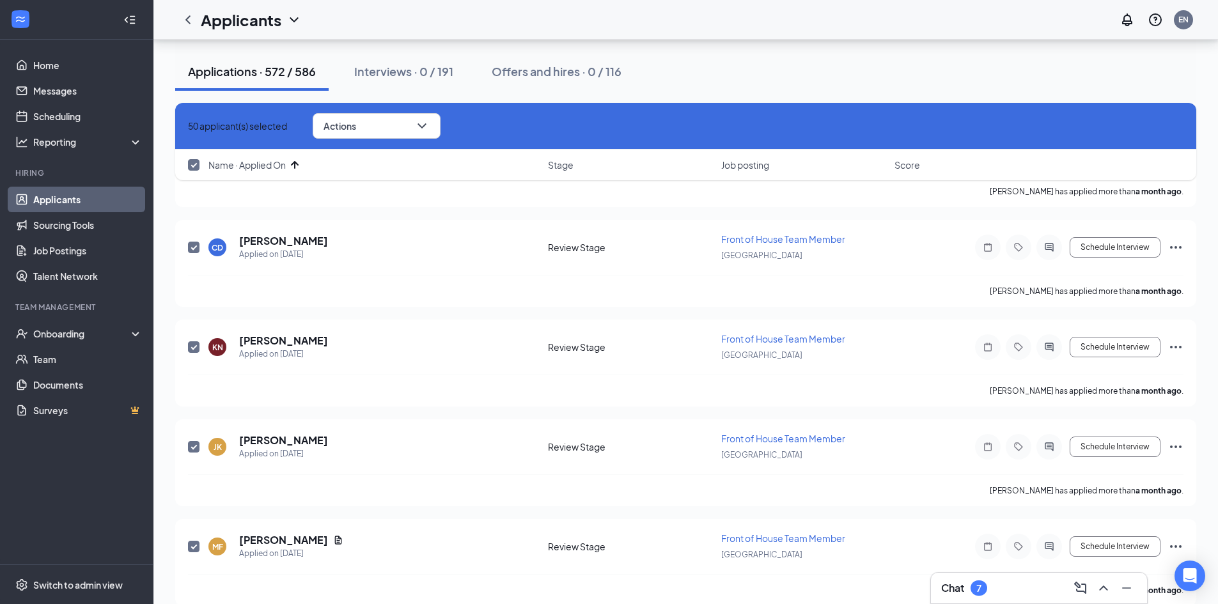
scroll to position [3858, 0]
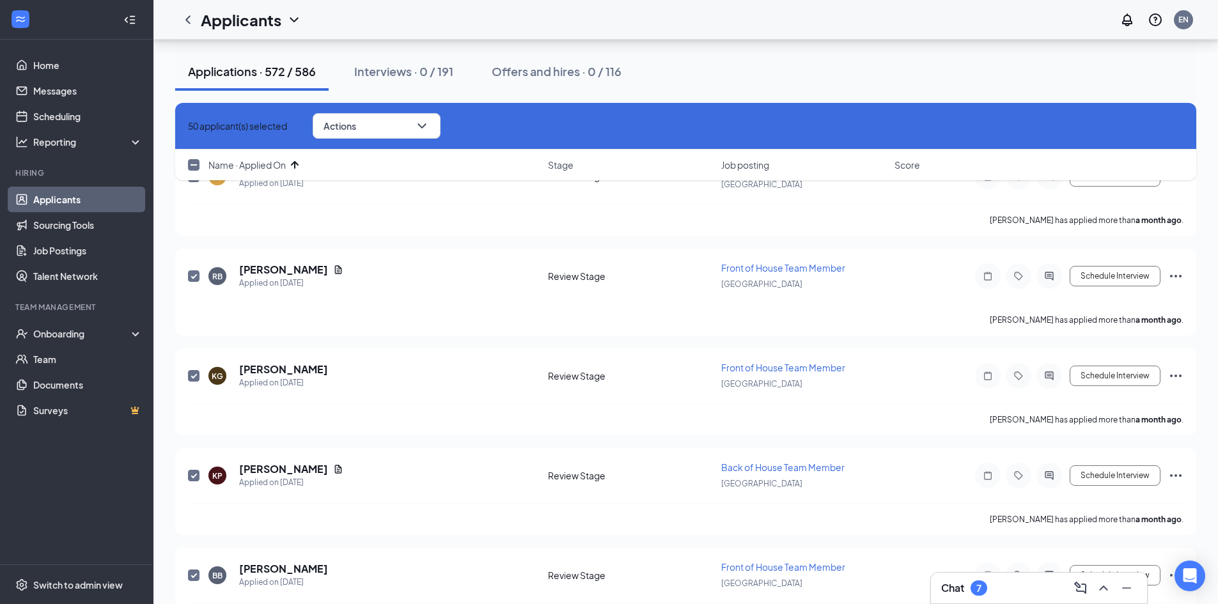
checkbox input "false"
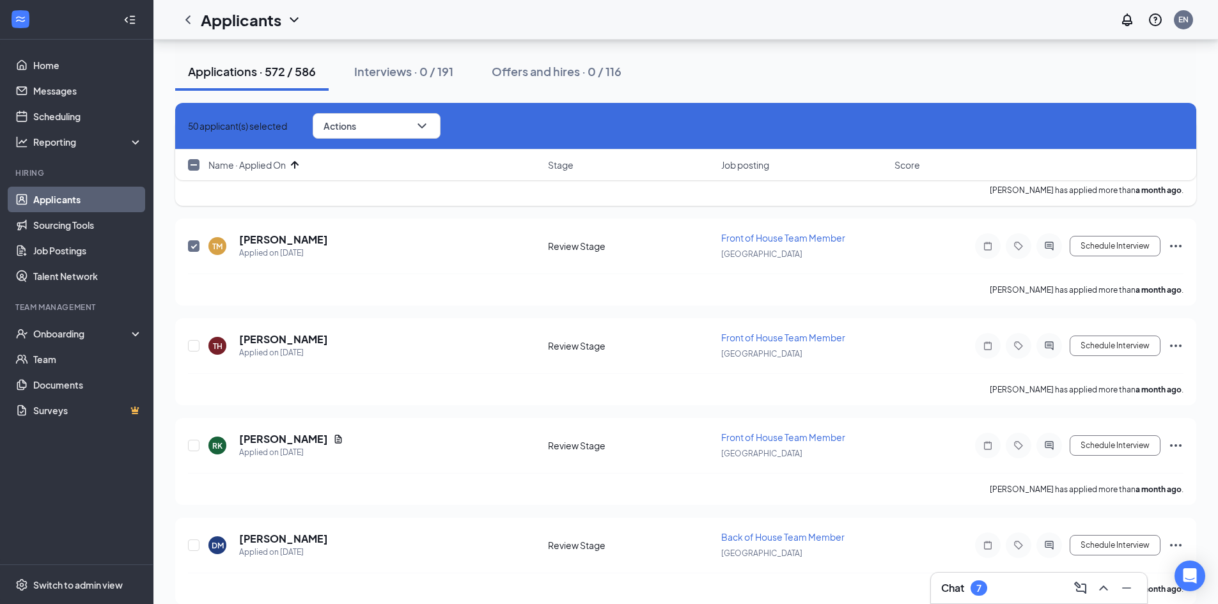
scroll to position [4997, 0]
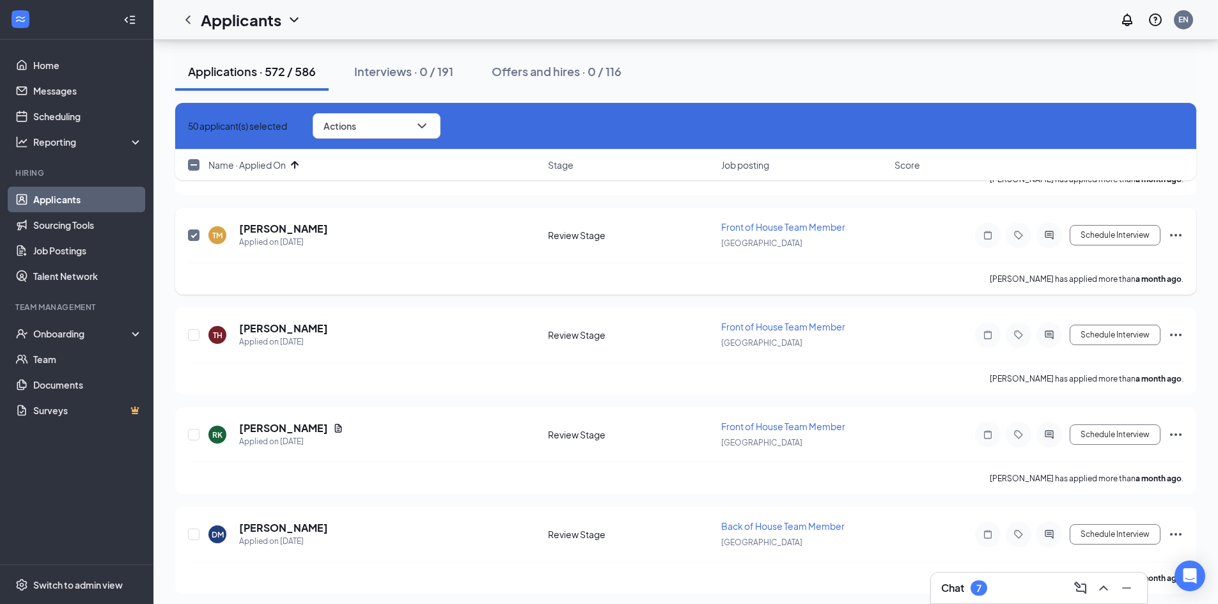
click at [196, 238] on input "checkbox" at bounding box center [194, 236] width 12 height 12
checkbox input "false"
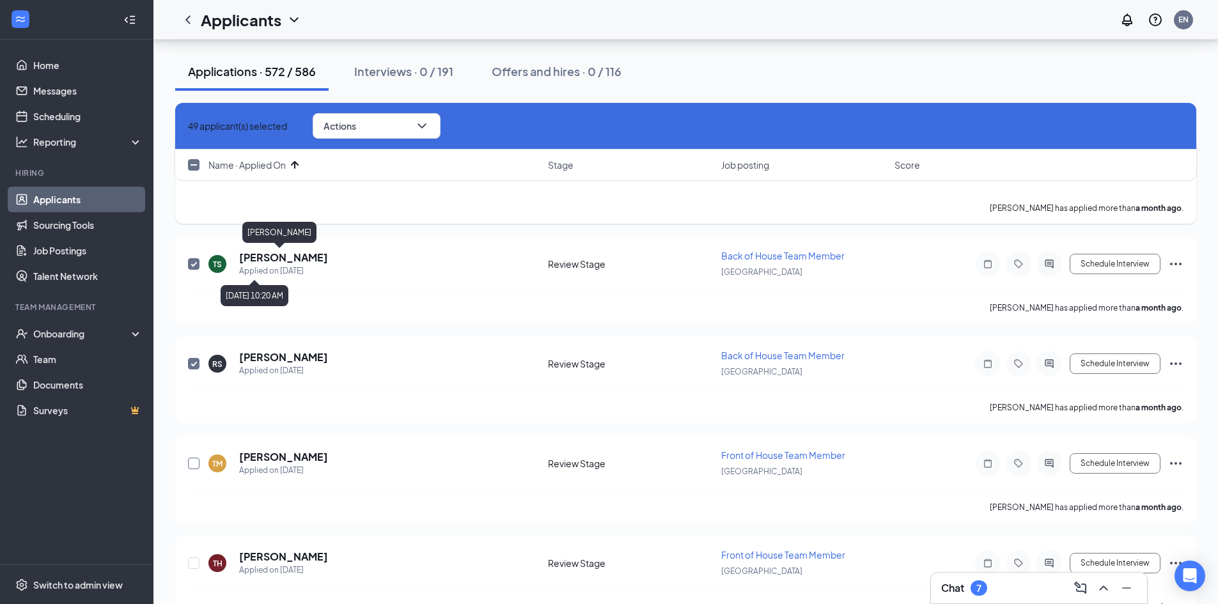
scroll to position [4677, 0]
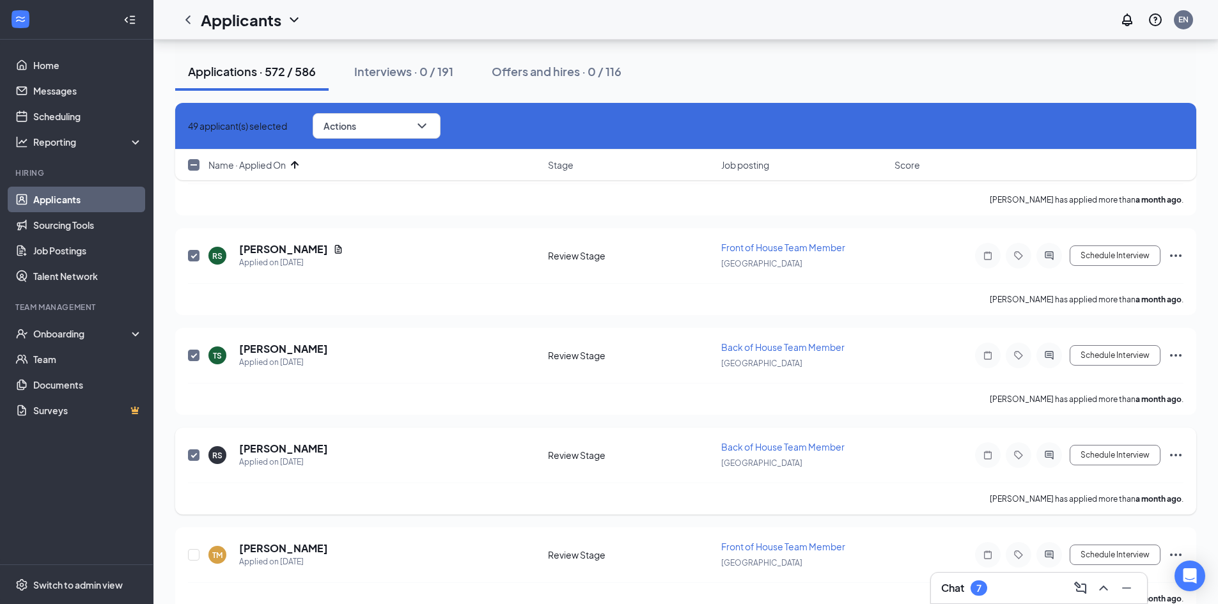
click at [196, 454] on input "checkbox" at bounding box center [194, 456] width 12 height 12
checkbox input "false"
click at [196, 357] on input "checkbox" at bounding box center [194, 356] width 12 height 12
checkbox input "false"
click at [196, 250] on span at bounding box center [194, 256] width 12 height 12
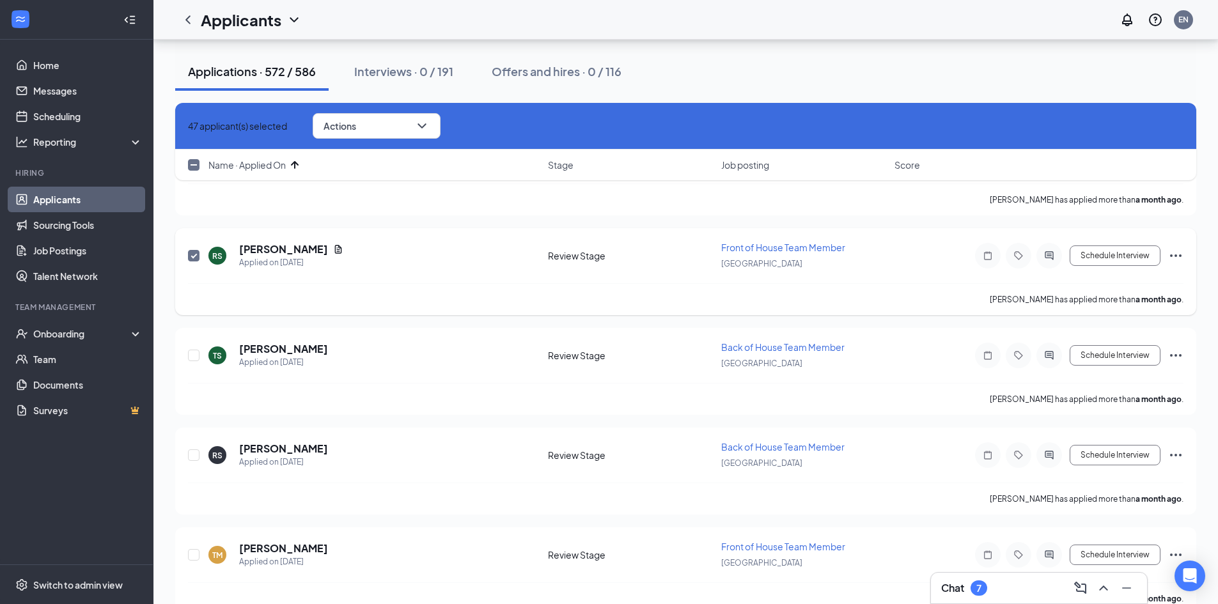
click at [196, 250] on input "checkbox" at bounding box center [194, 256] width 12 height 12
checkbox input "false"
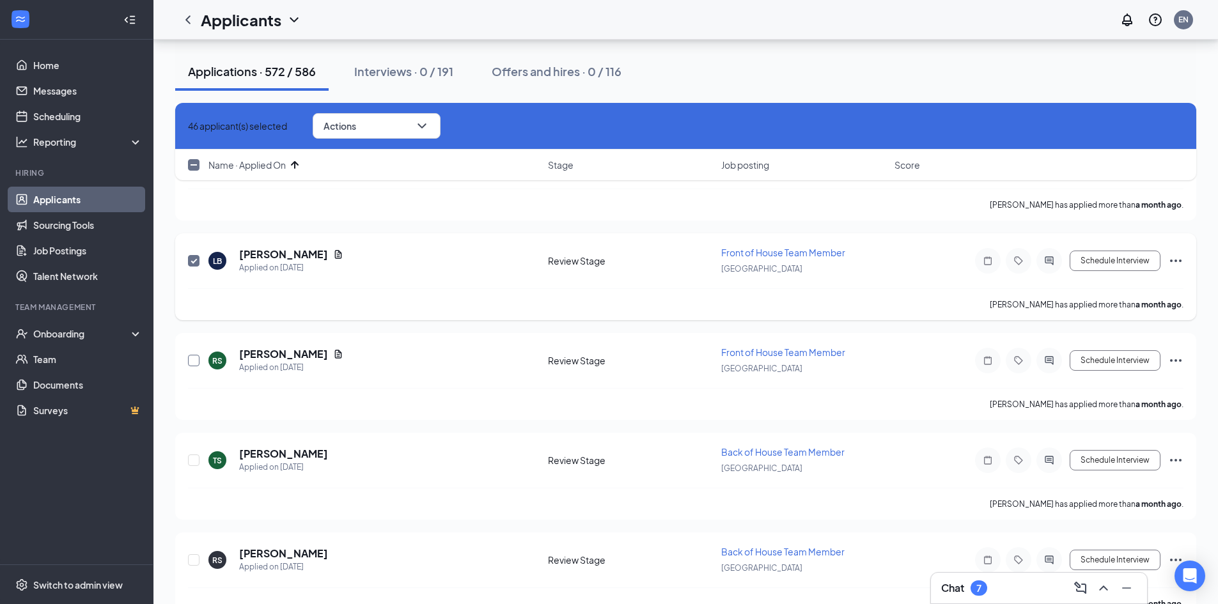
scroll to position [4485, 0]
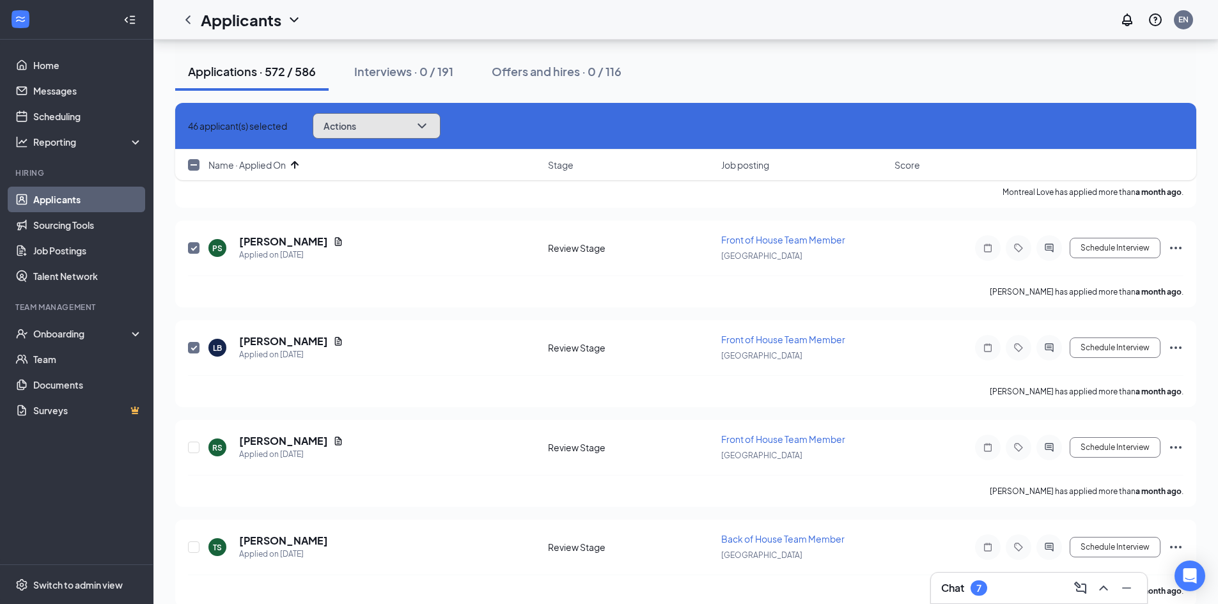
click at [441, 135] on button "Actions" at bounding box center [377, 126] width 128 height 26
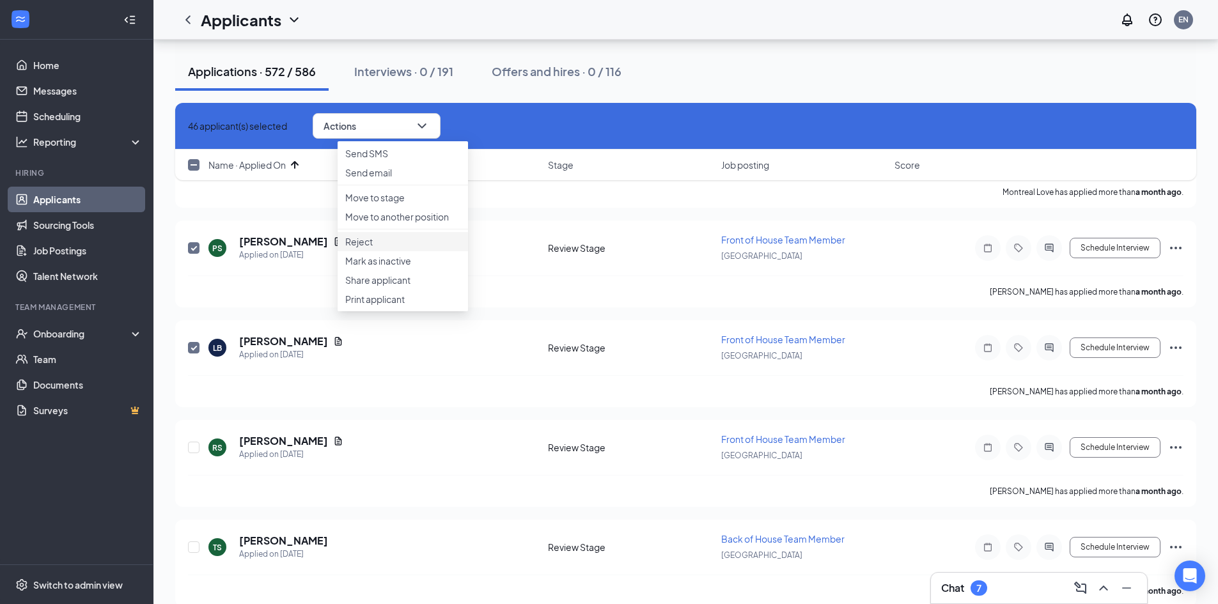
click at [374, 248] on p "Reject" at bounding box center [402, 241] width 115 height 13
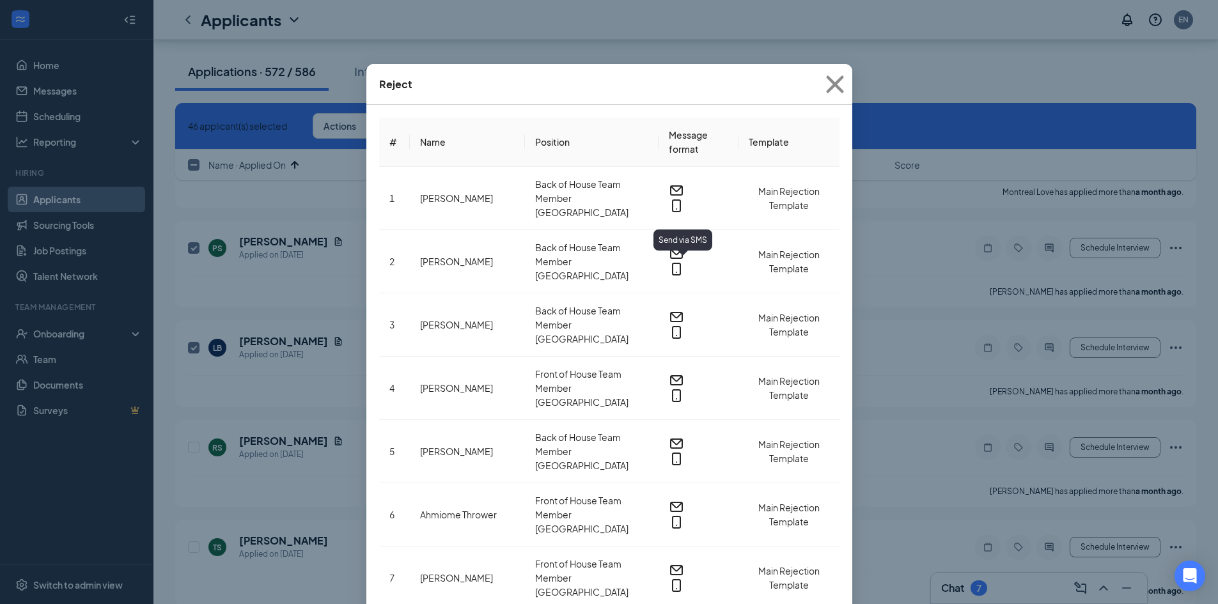
scroll to position [831, 0]
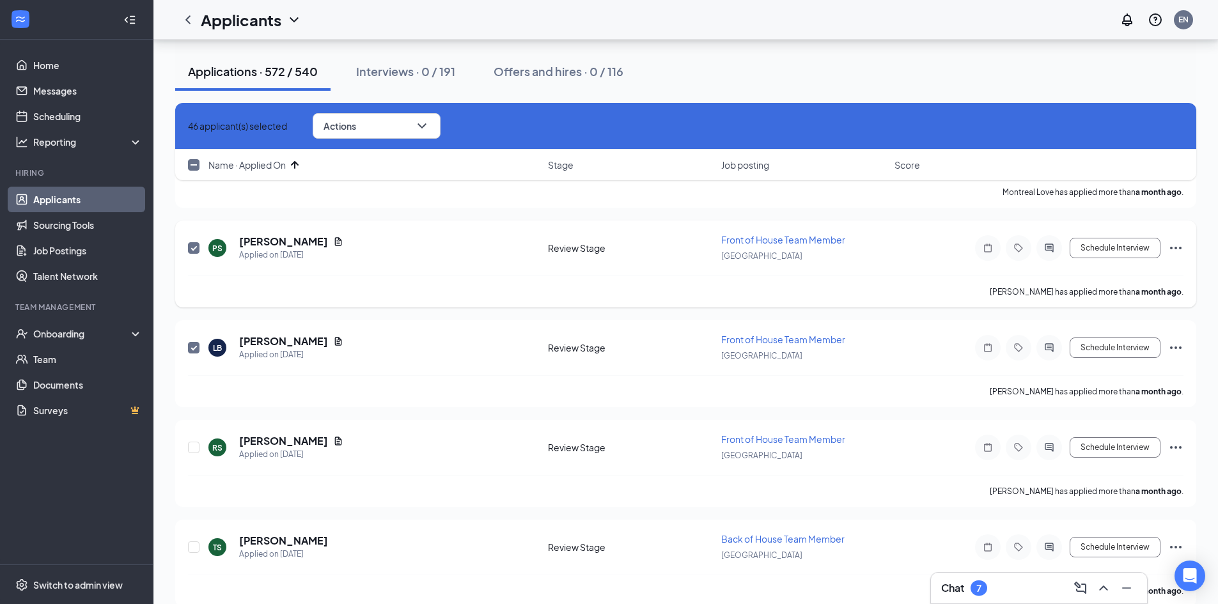
checkbox input "false"
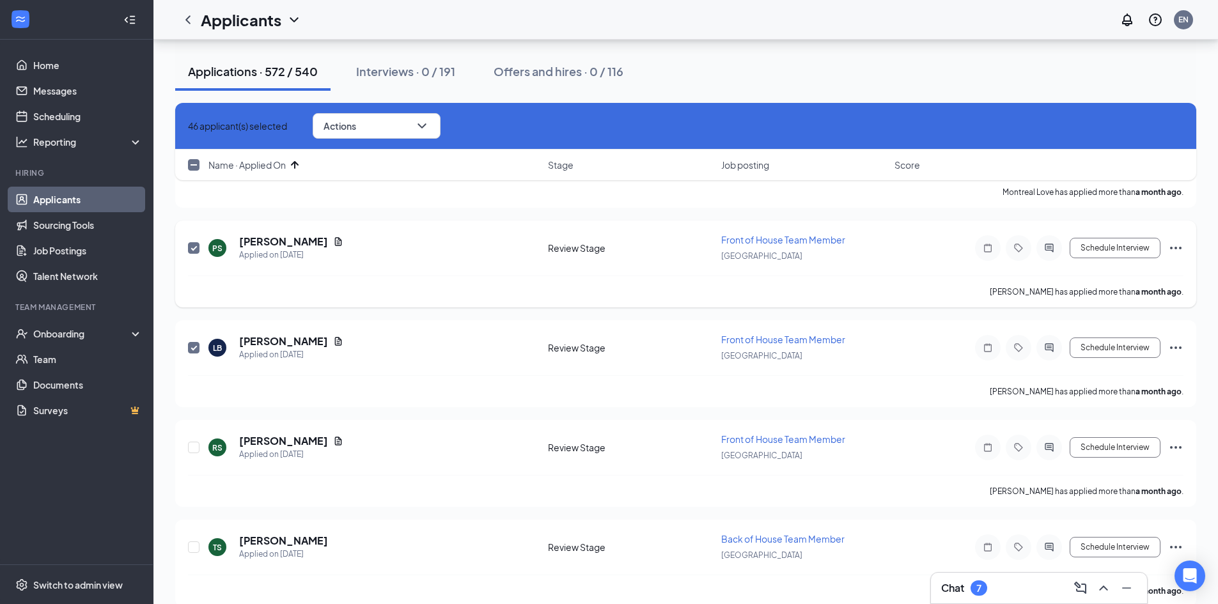
checkbox input "false"
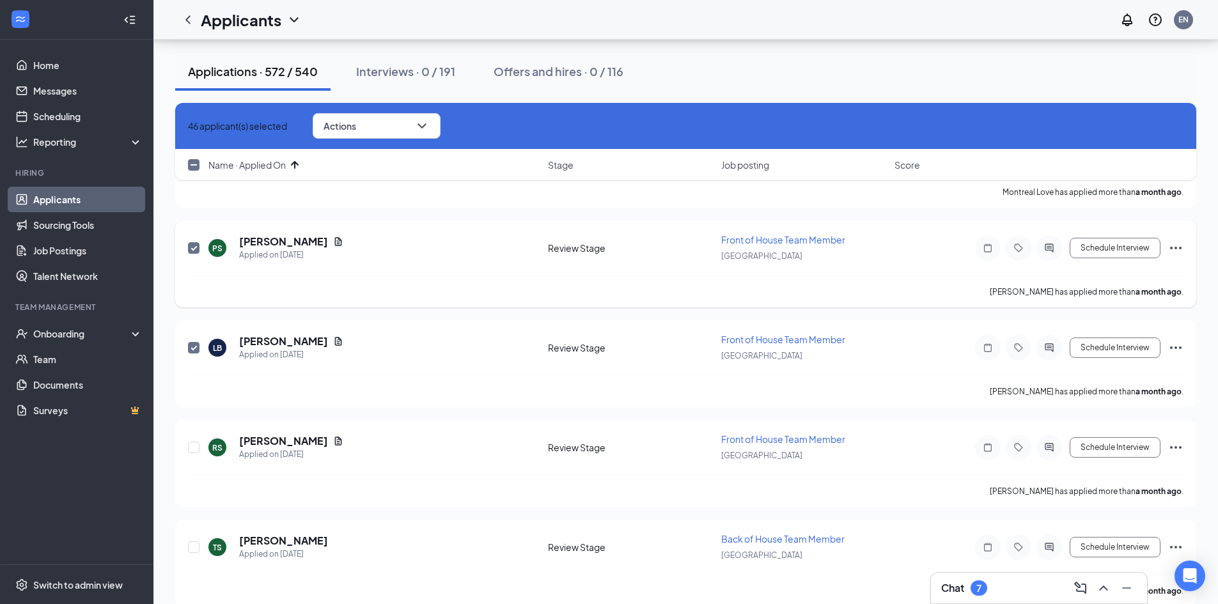
checkbox input "false"
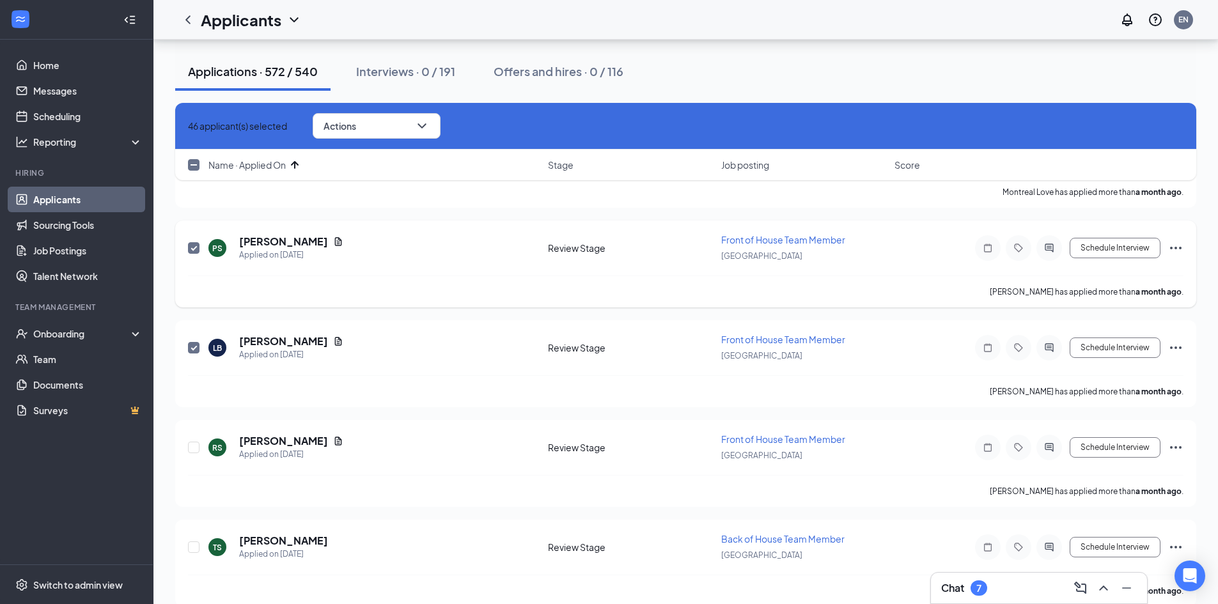
checkbox input "false"
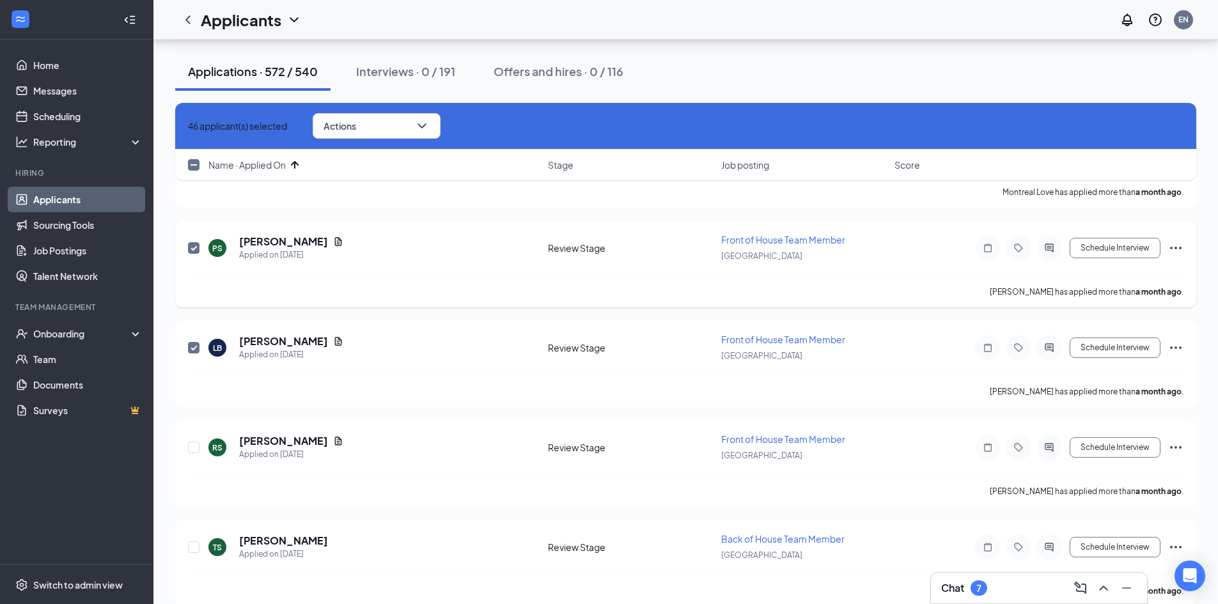
checkbox input "false"
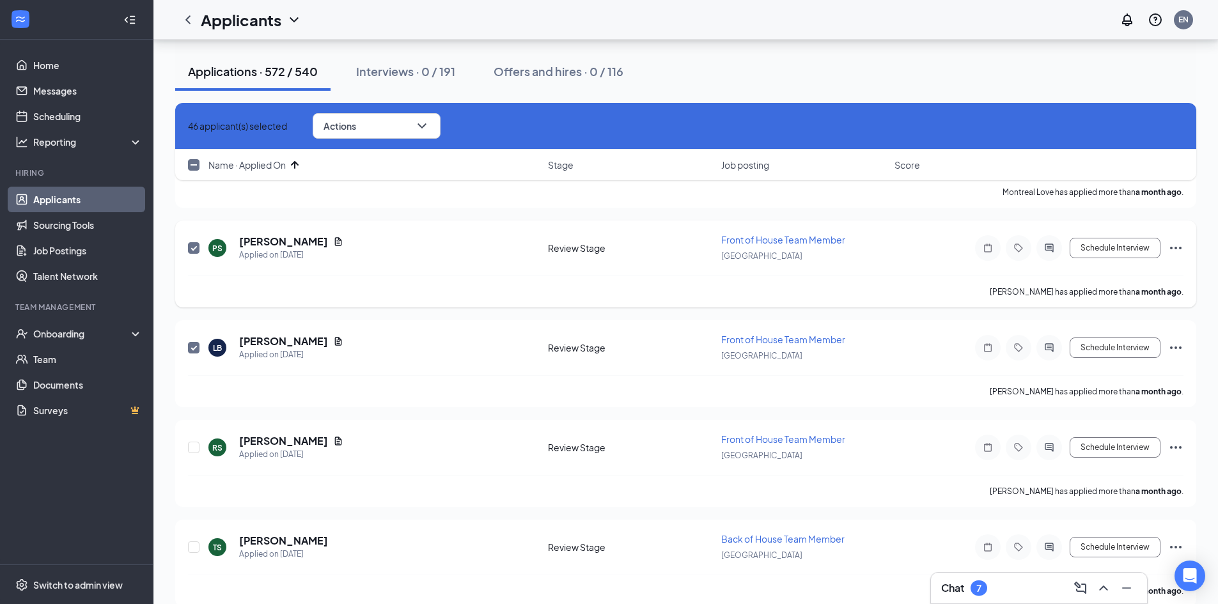
checkbox input "false"
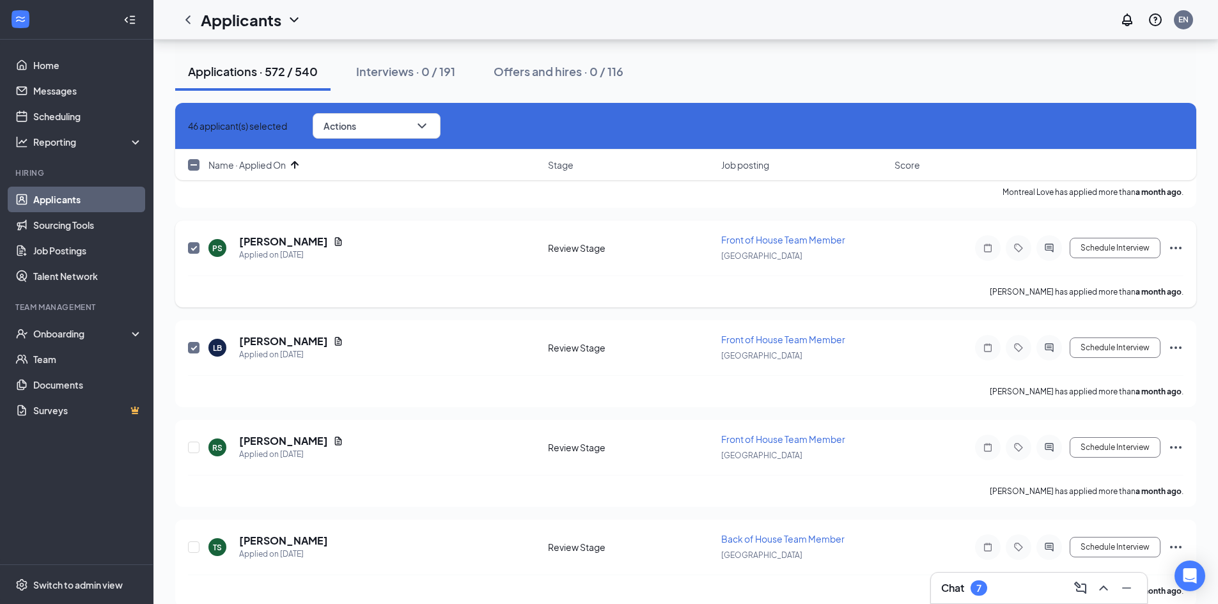
checkbox input "false"
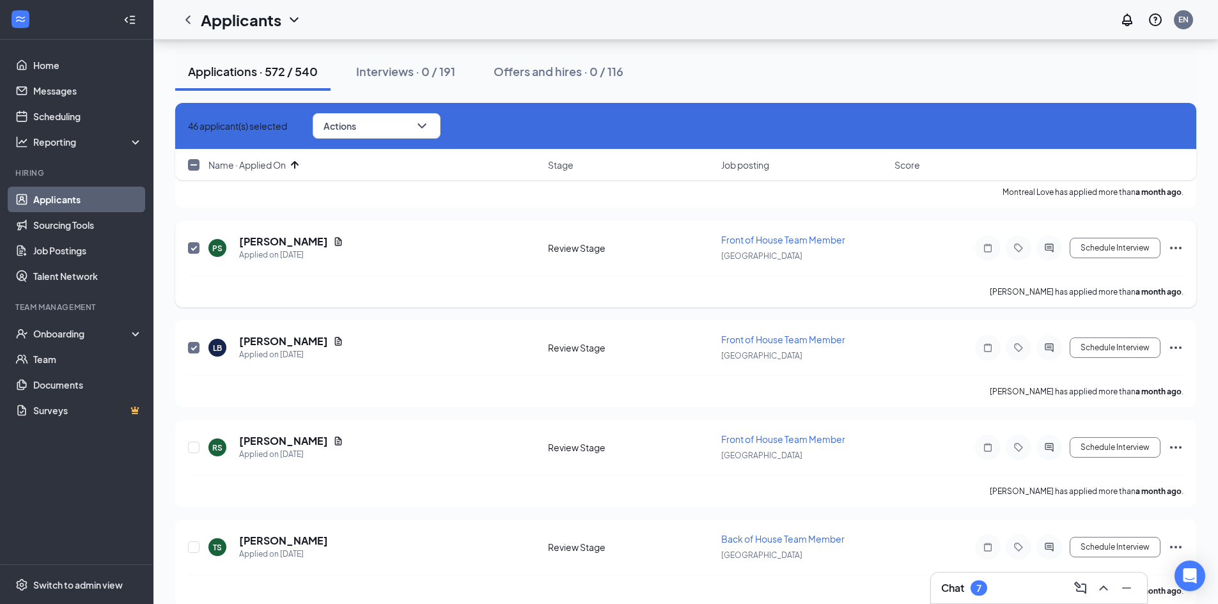
checkbox input "false"
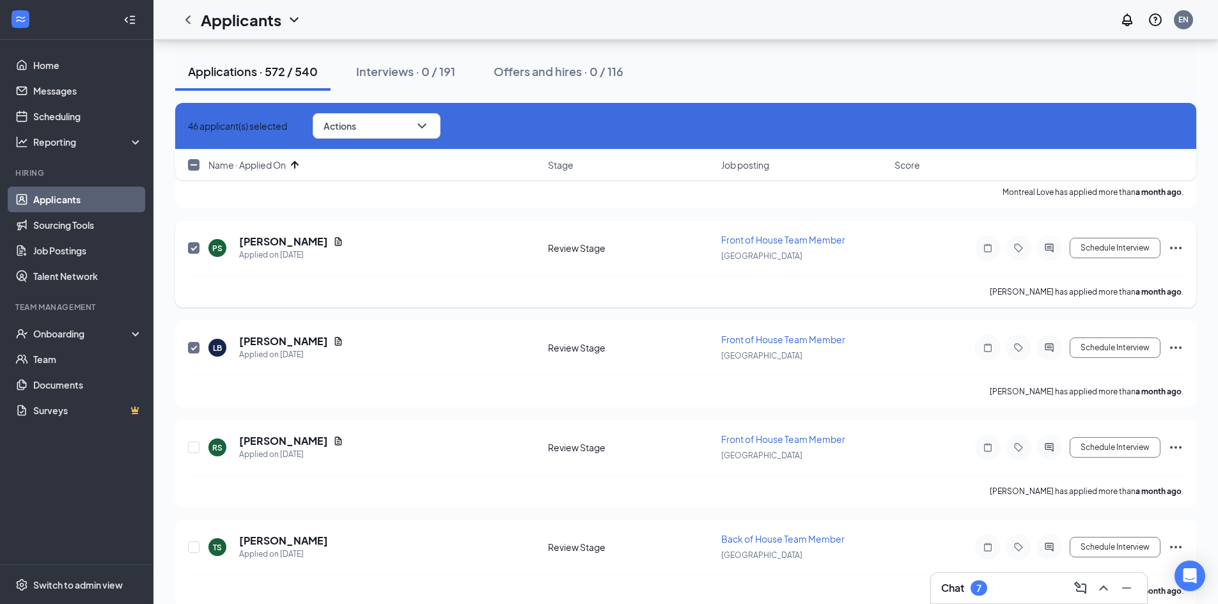
checkbox input "false"
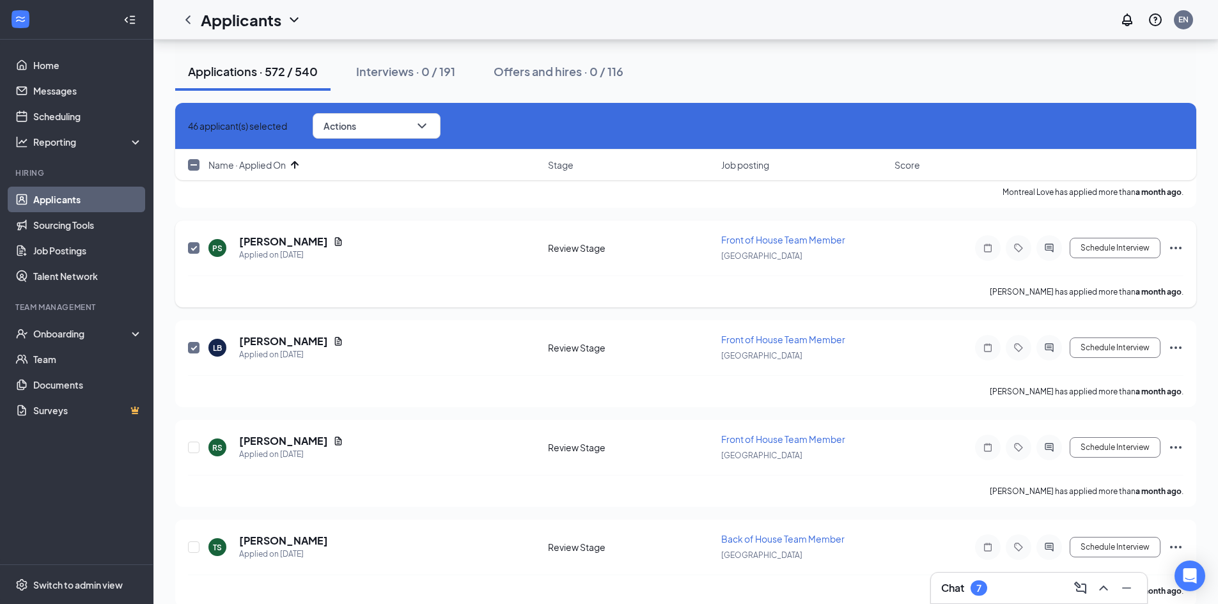
checkbox input "false"
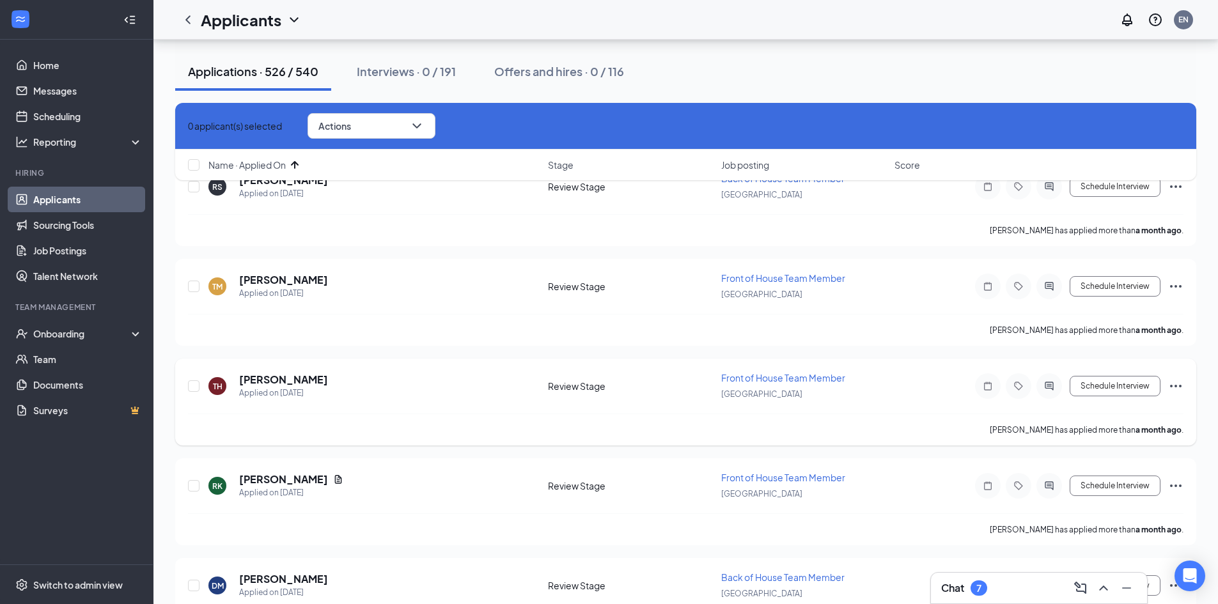
scroll to position [0, 0]
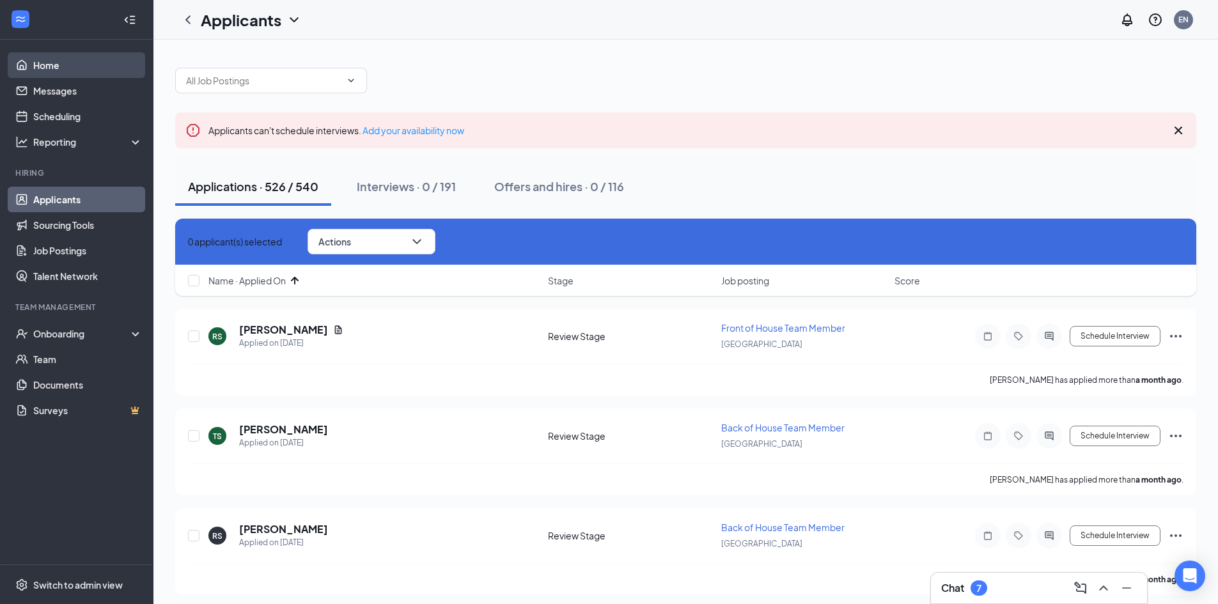
click at [54, 66] on link "Home" at bounding box center [87, 65] width 109 height 26
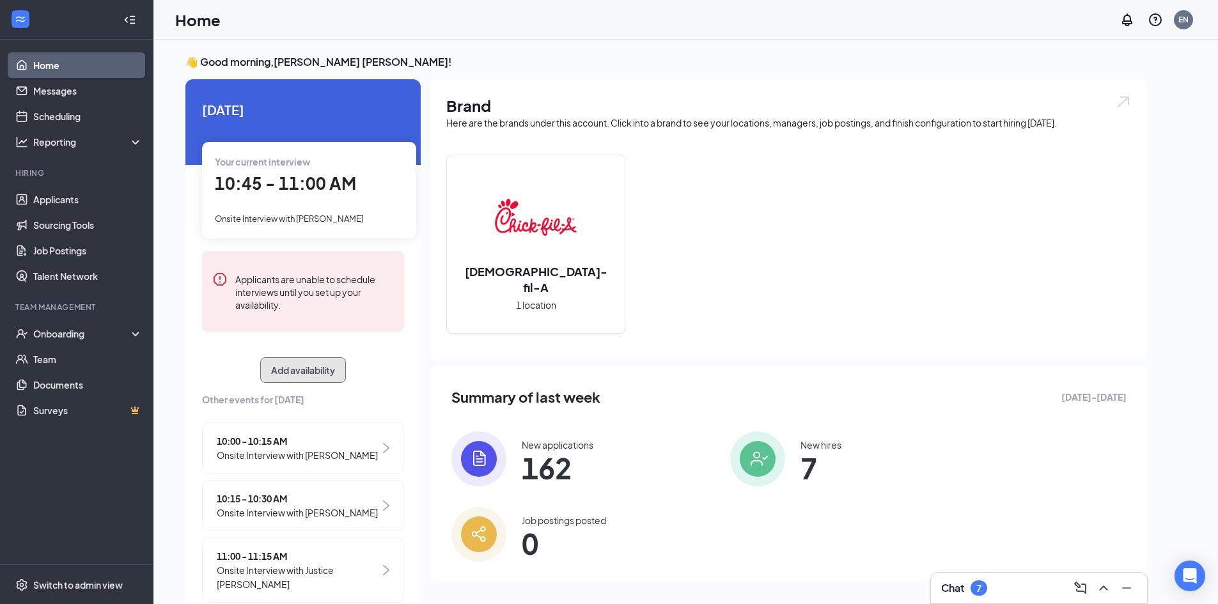
click at [315, 368] on button "Add availability" at bounding box center [303, 370] width 86 height 26
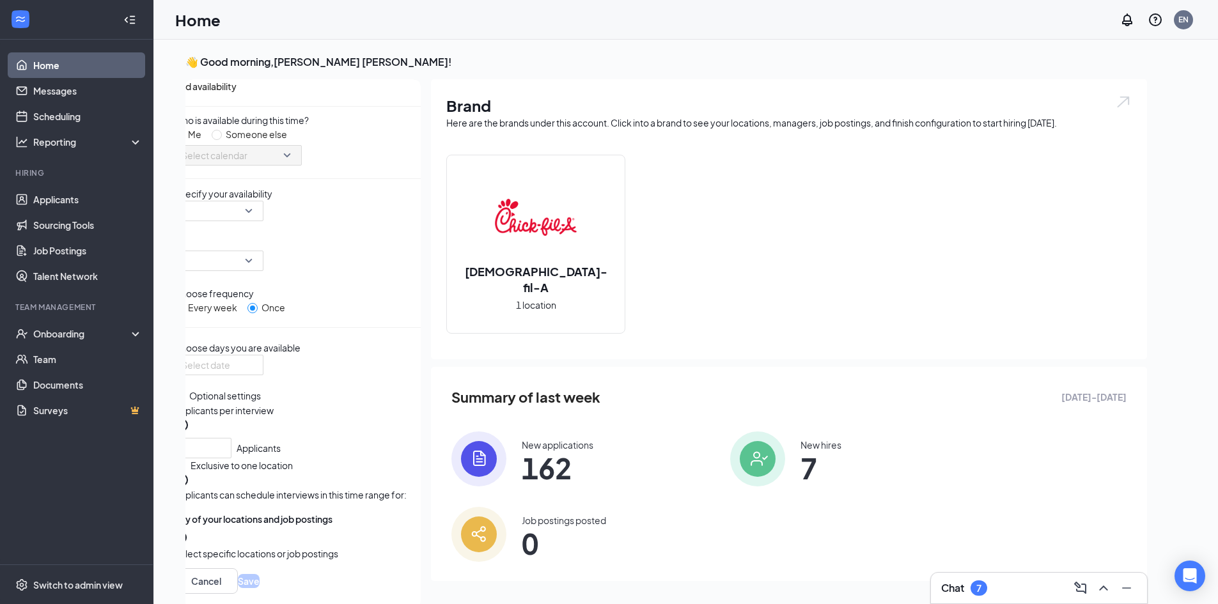
scroll to position [5, 0]
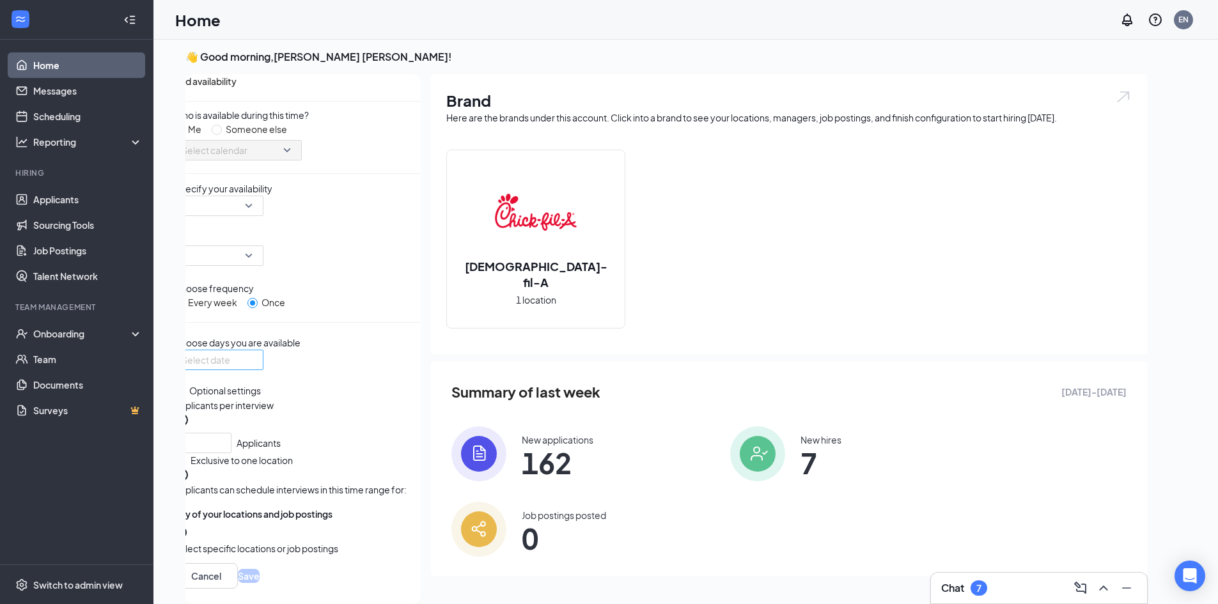
click at [256, 367] on div at bounding box center [219, 360] width 74 height 14
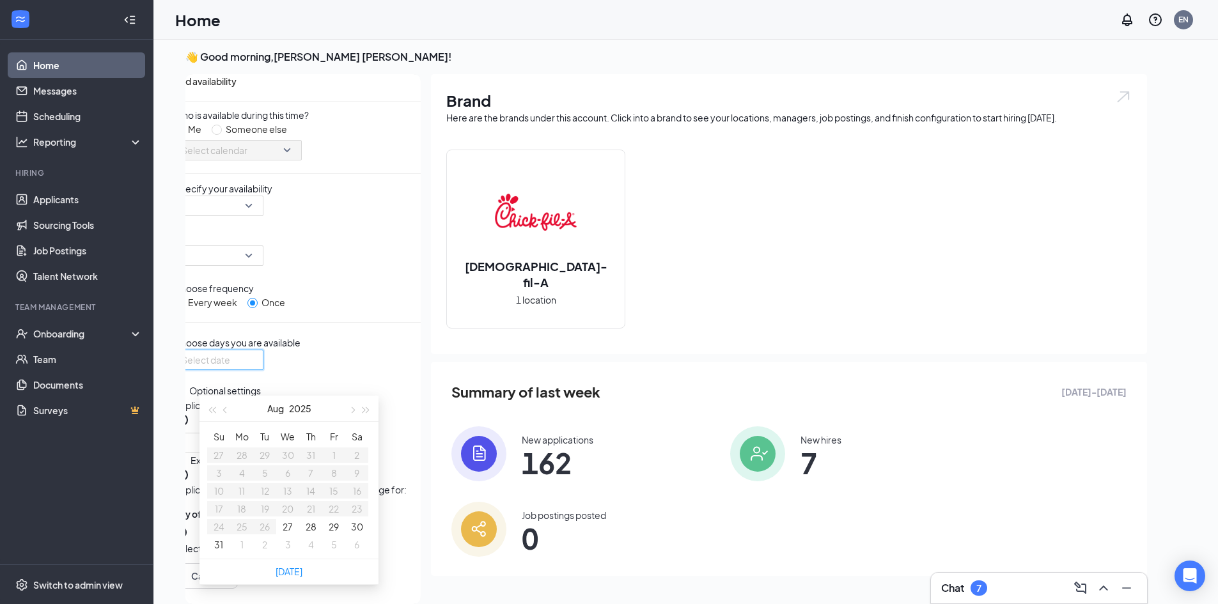
type input "[DATE]"
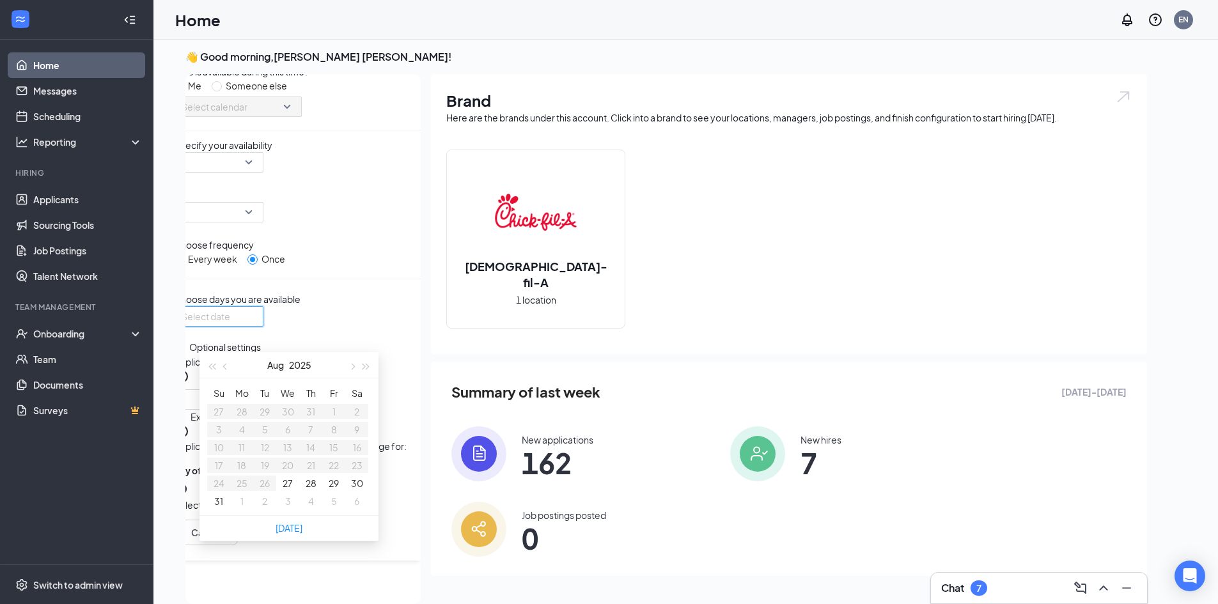
scroll to position [64, 0]
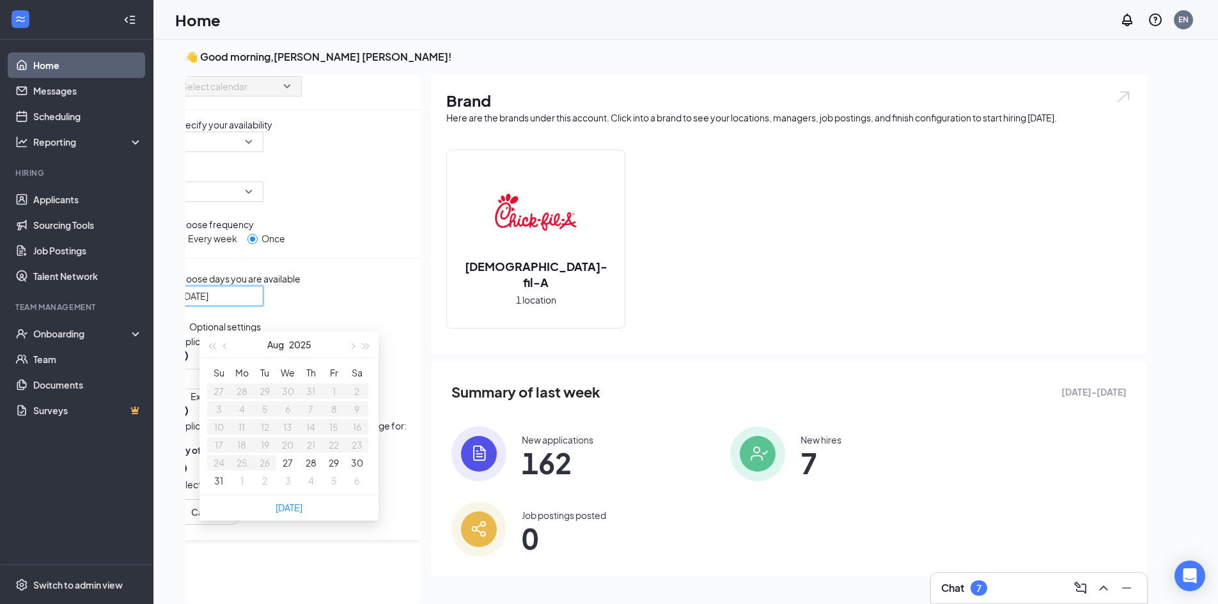
type input "[DATE]"
click at [348, 348] on span "button" at bounding box center [351, 346] width 6 height 6
click at [262, 411] on button "9" at bounding box center [264, 409] width 5 height 14
type input "[DATE]"
click at [370, 304] on div "Choose days you are available Tue Sep [DATE] Mo Tu We Th Fr Sa 31 1 2 3 4 5 6 7…" at bounding box center [297, 318] width 247 height 93
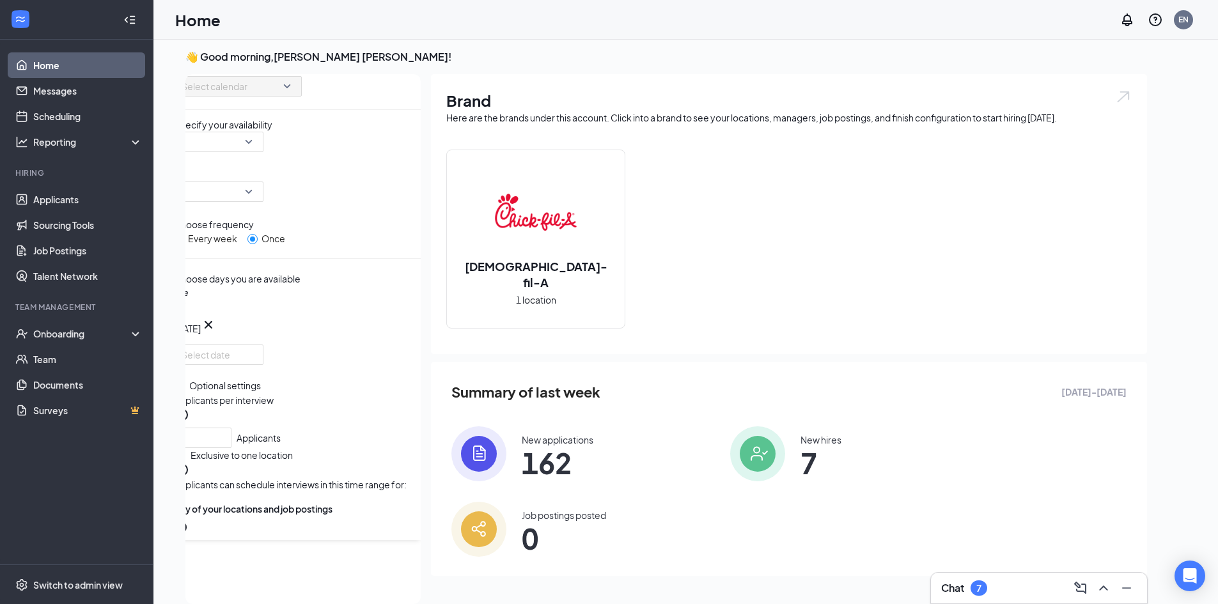
scroll to position [30, 0]
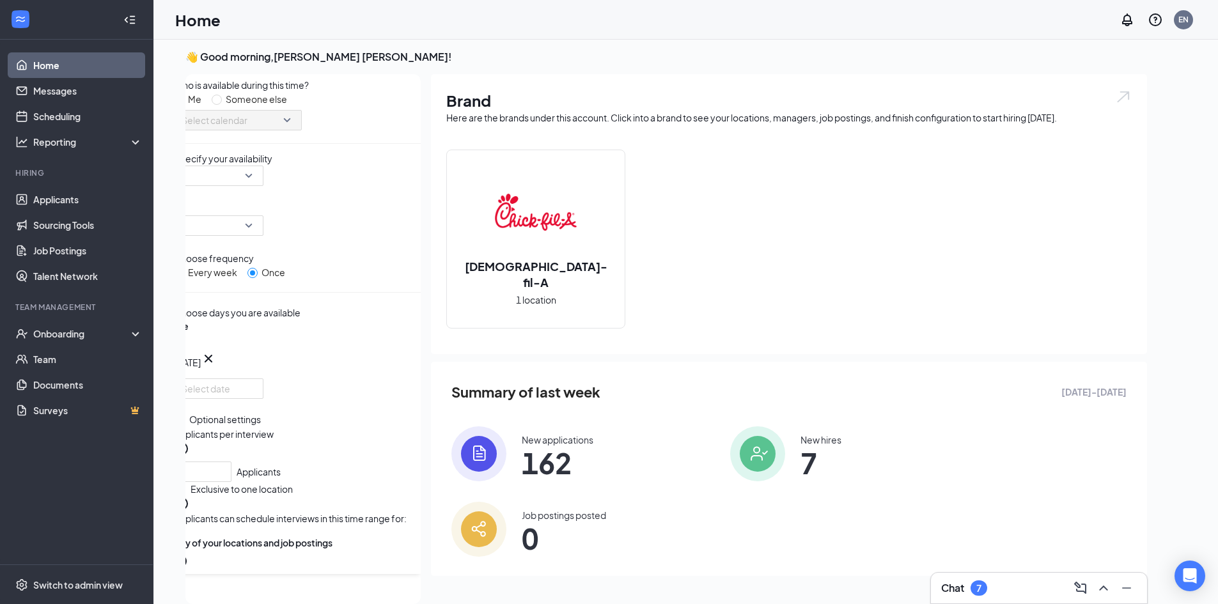
click at [267, 192] on div "Who is available during this time? Me Someone else Select calendar Specify your…" at bounding box center [297, 335] width 247 height 514
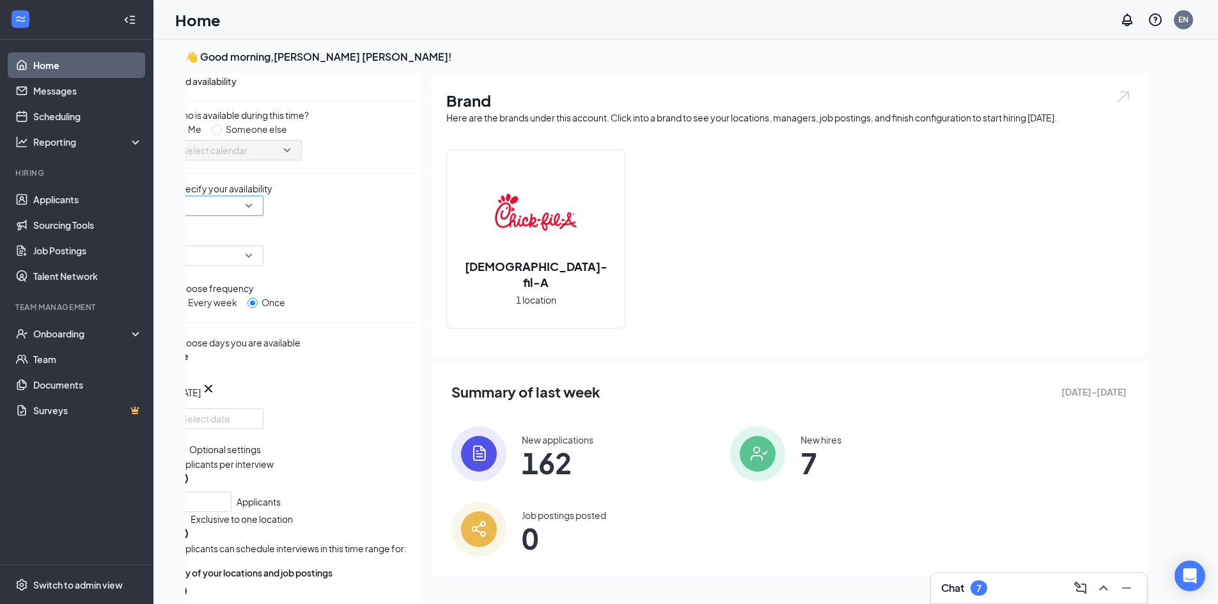
click at [263, 216] on div at bounding box center [219, 206] width 90 height 20
click at [247, 254] on input "search" at bounding box center [214, 255] width 65 height 19
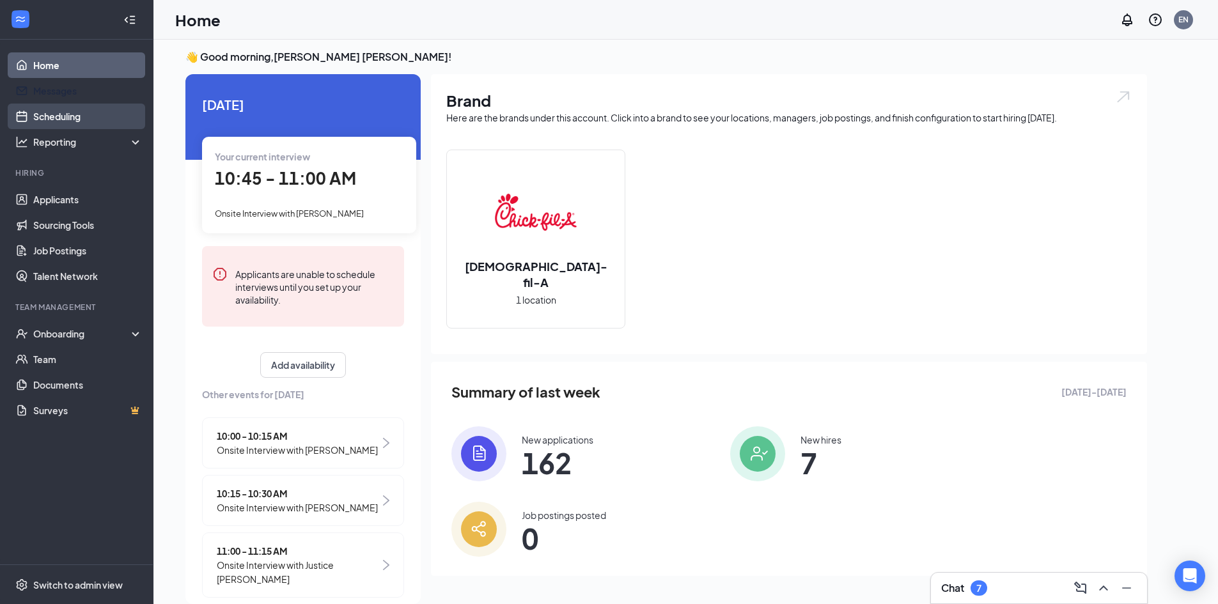
drag, startPoint x: 46, startPoint y: 103, endPoint x: 51, endPoint y: 110, distance: 8.3
click at [47, 104] on ul "Home Messages Scheduling Reporting Hiring Applicants Sourcing Tools Job Posting…" at bounding box center [76, 302] width 153 height 525
click at [51, 111] on link "Scheduling" at bounding box center [87, 117] width 109 height 26
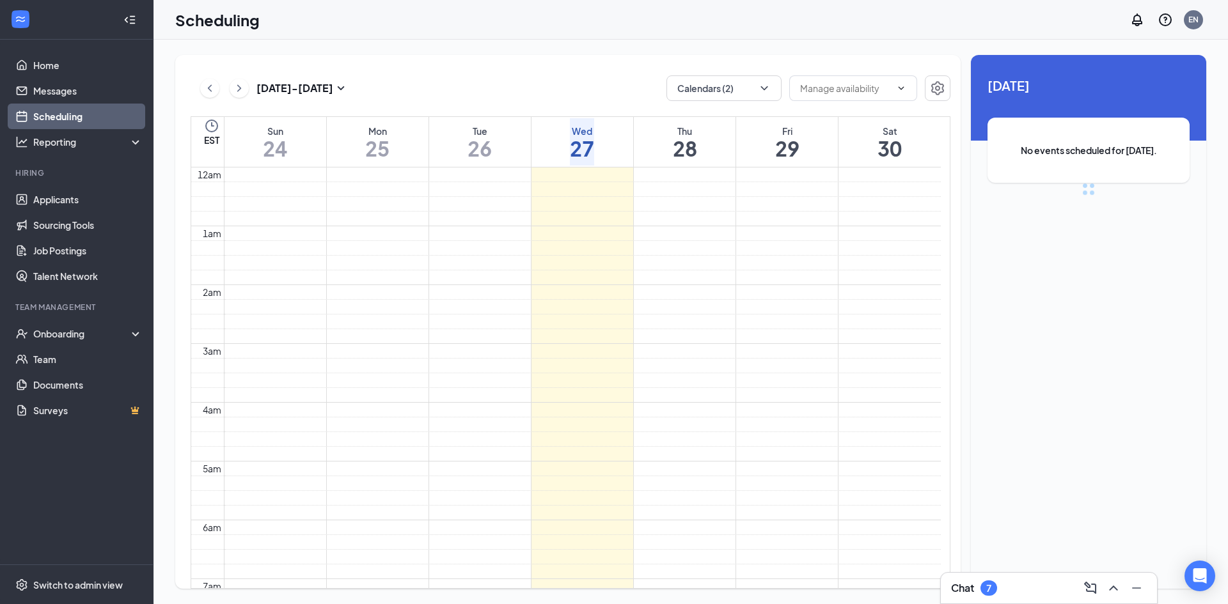
scroll to position [629, 0]
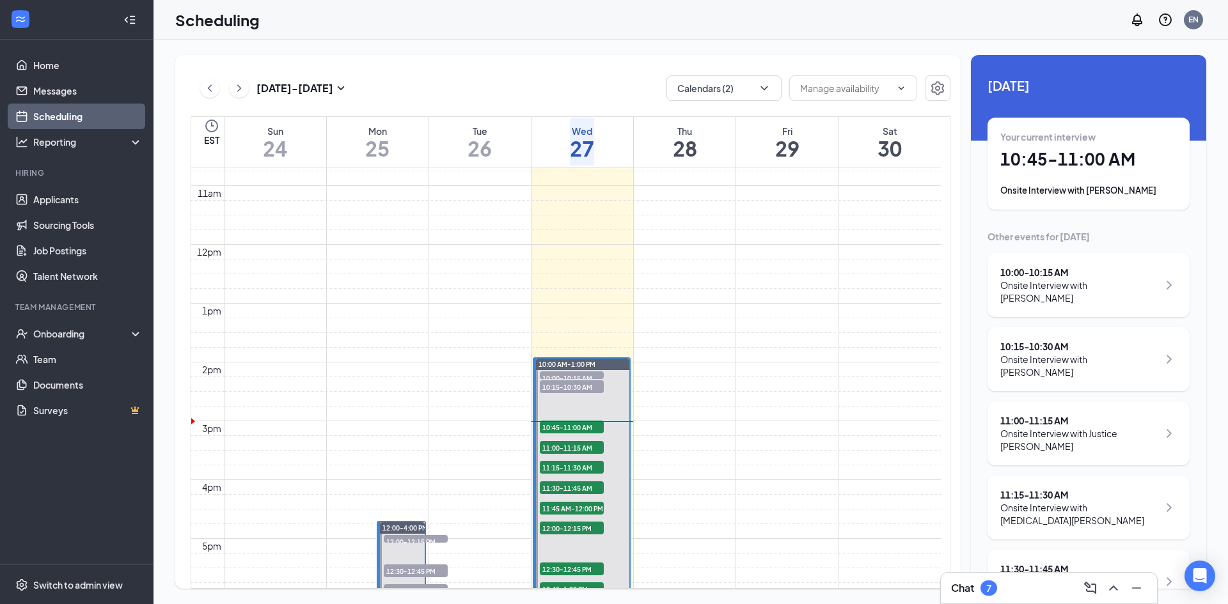
click at [241, 86] on icon "ChevronRight" at bounding box center [239, 88] width 13 height 15
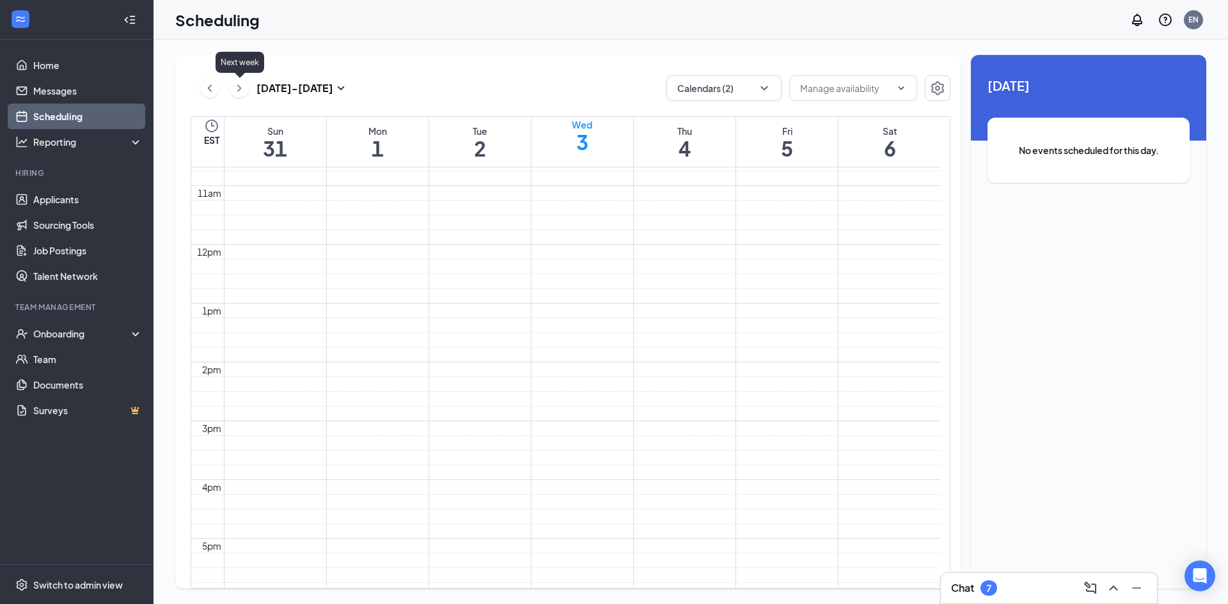
click at [238, 88] on icon "ChevronRight" at bounding box center [239, 88] width 13 height 15
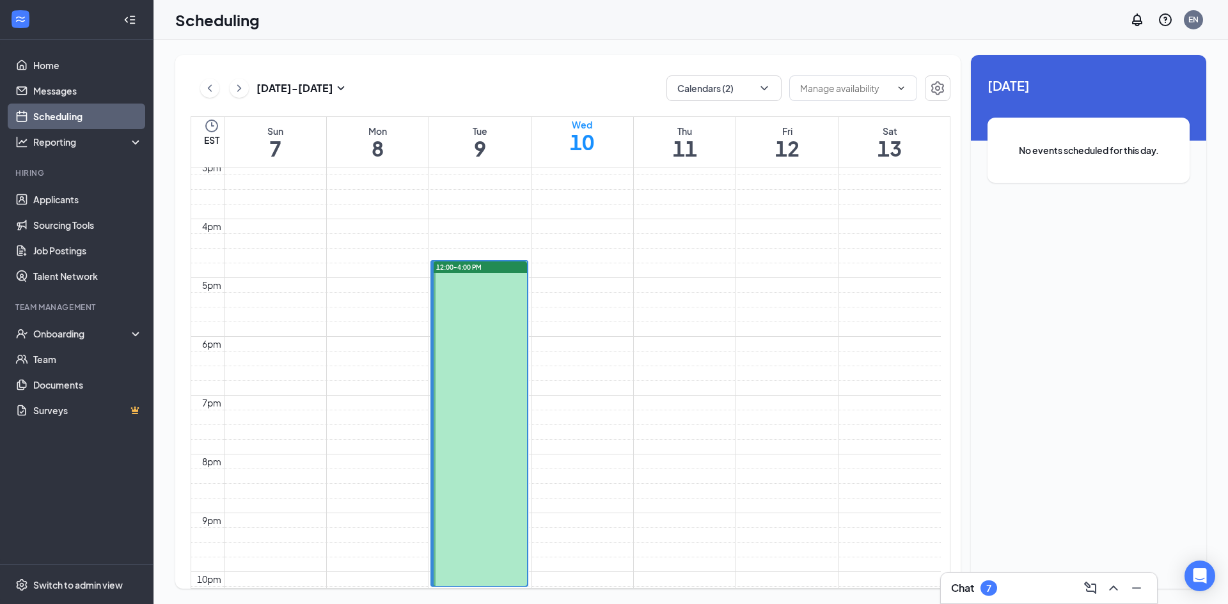
scroll to position [629, 0]
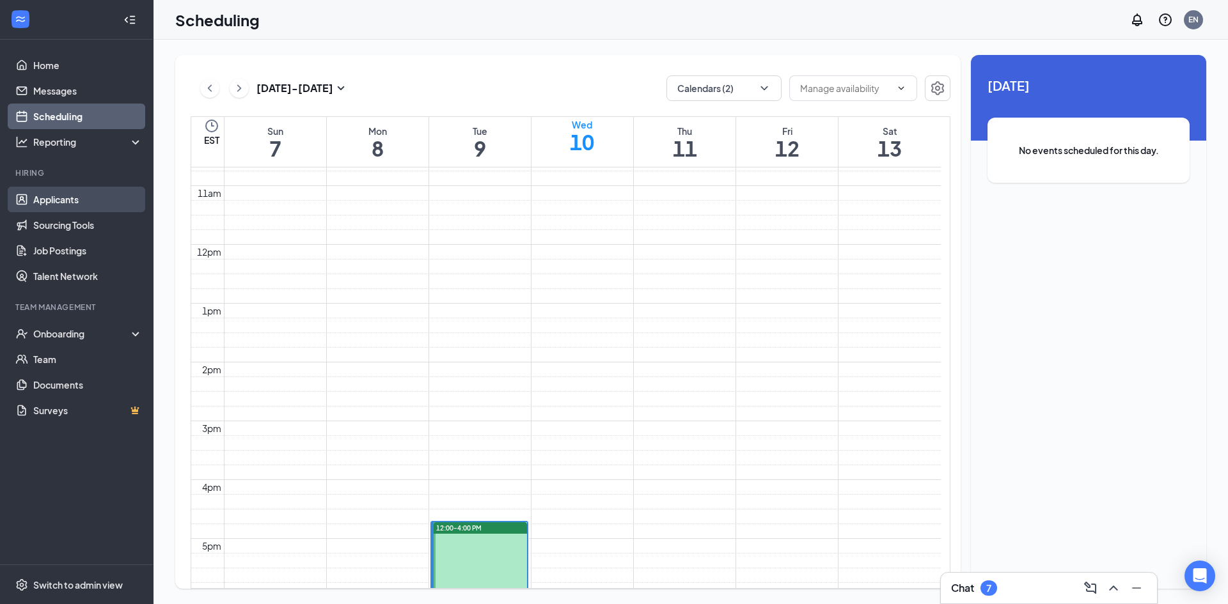
click at [82, 203] on link "Applicants" at bounding box center [87, 200] width 109 height 26
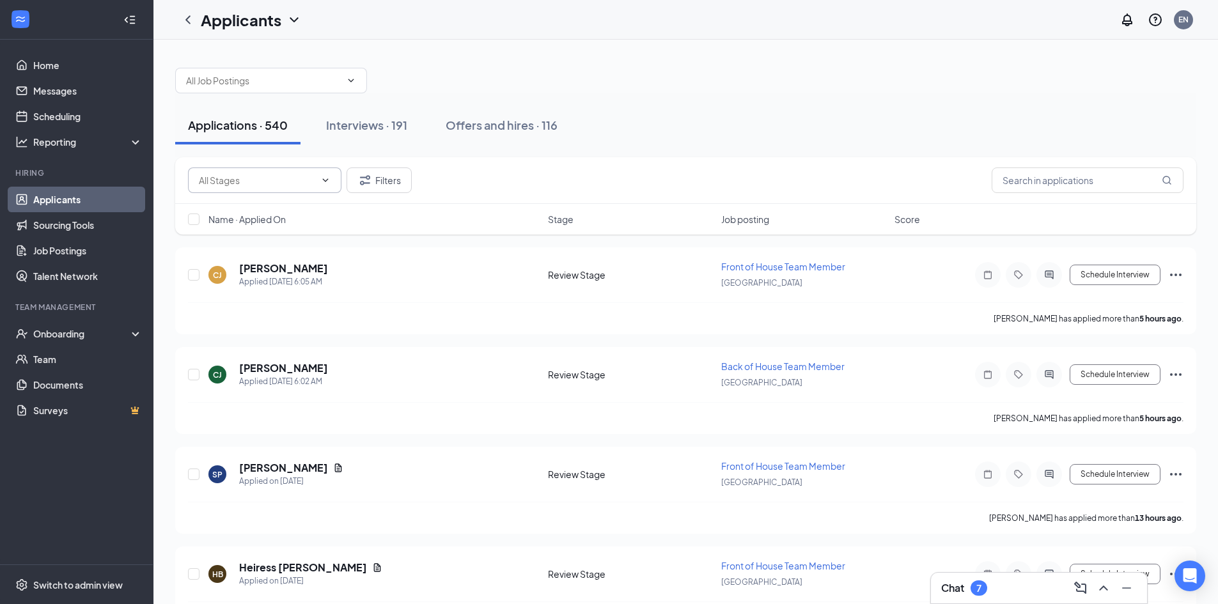
click at [276, 182] on input "text" at bounding box center [257, 180] width 116 height 14
click at [270, 241] on div "Review Stage (526)" at bounding box center [237, 240] width 79 height 14
type input "Review Stage (526)"
click at [258, 219] on span "Name · Applied On" at bounding box center [246, 219] width 77 height 13
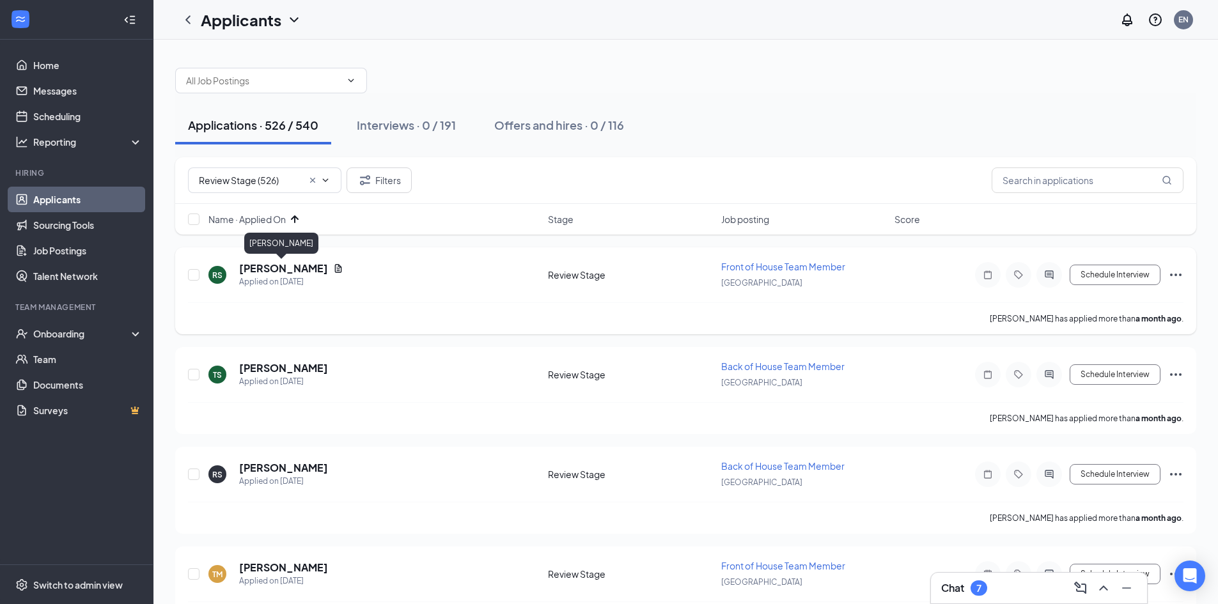
click at [292, 265] on h5 "[PERSON_NAME]" at bounding box center [283, 269] width 89 height 14
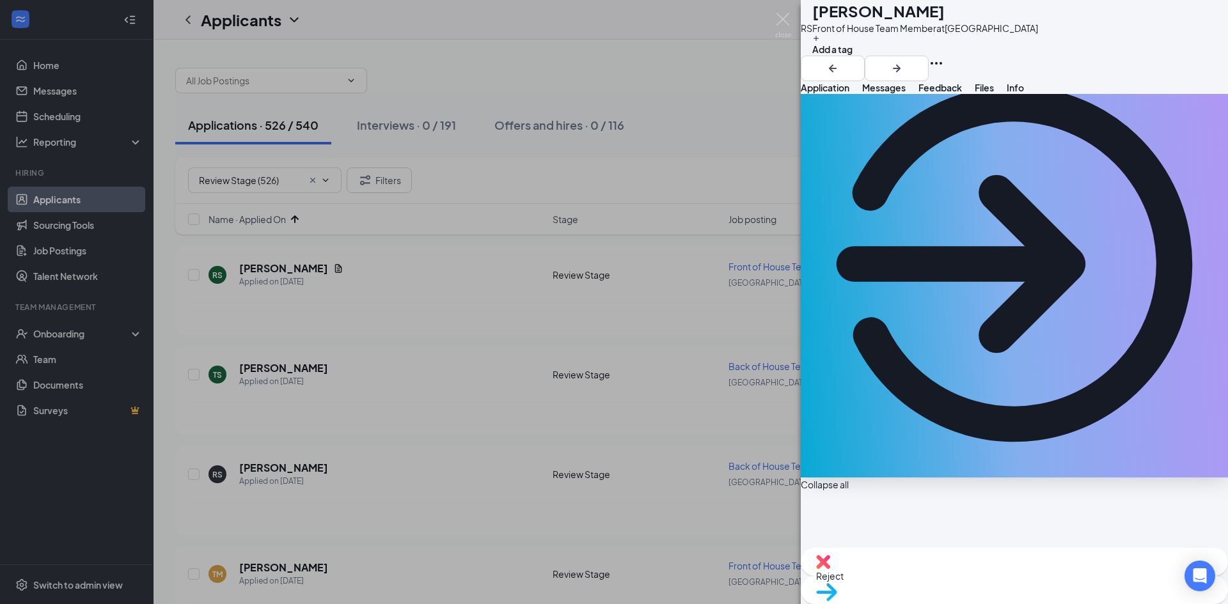
scroll to position [192, 0]
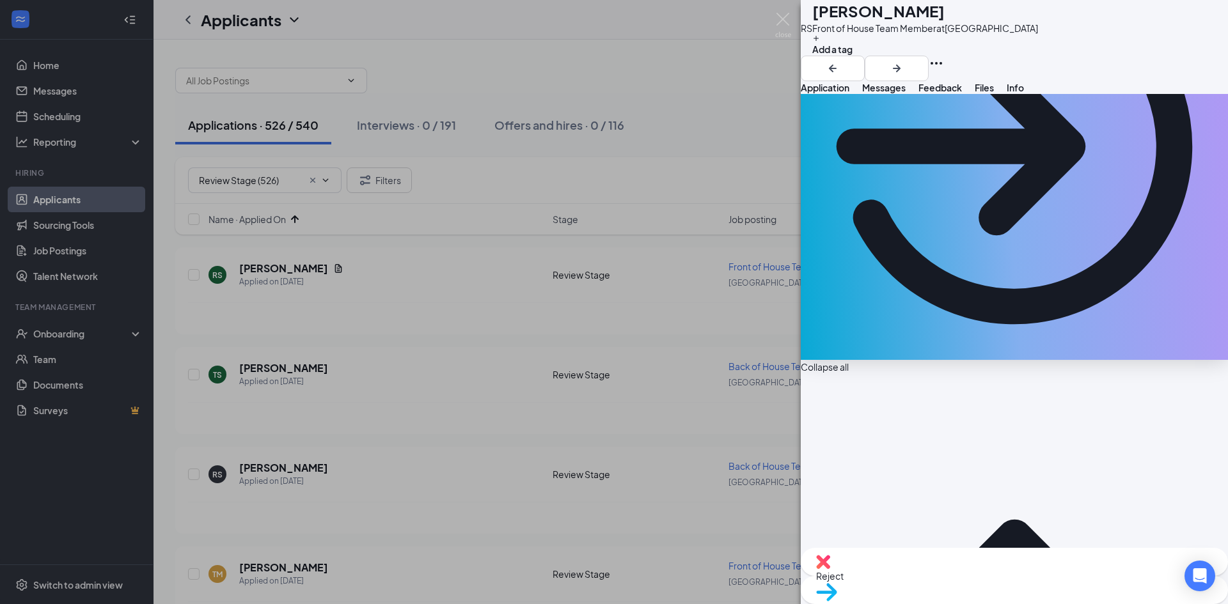
click at [1069, 602] on span "Move to stage" at bounding box center [1014, 609] width 396 height 14
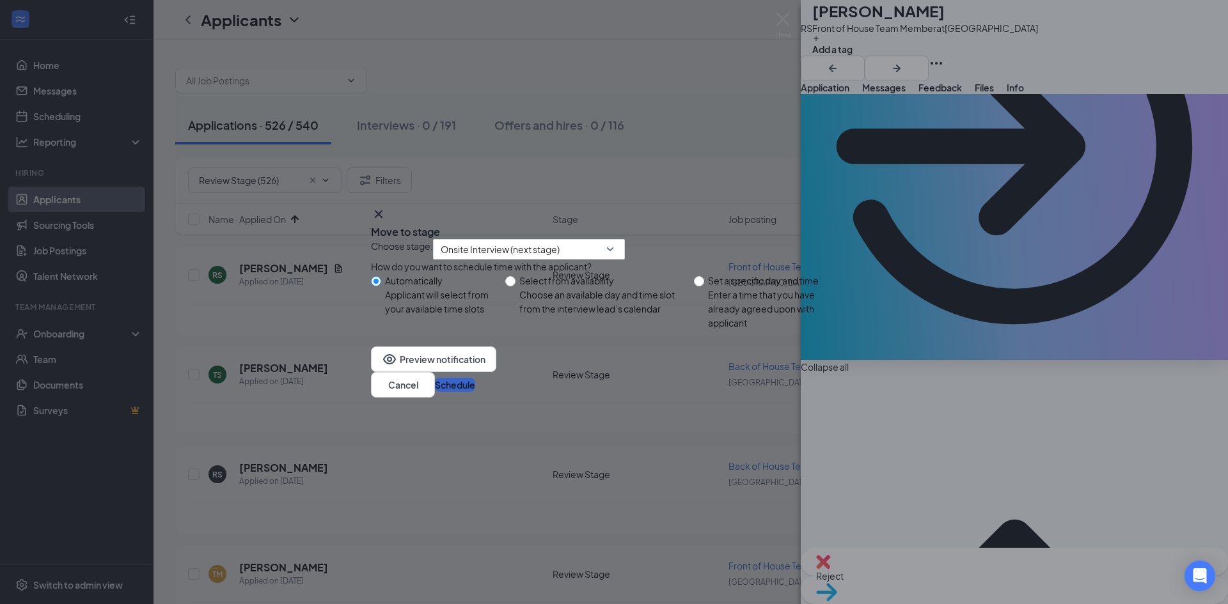
click at [475, 392] on button "Schedule" at bounding box center [455, 385] width 40 height 14
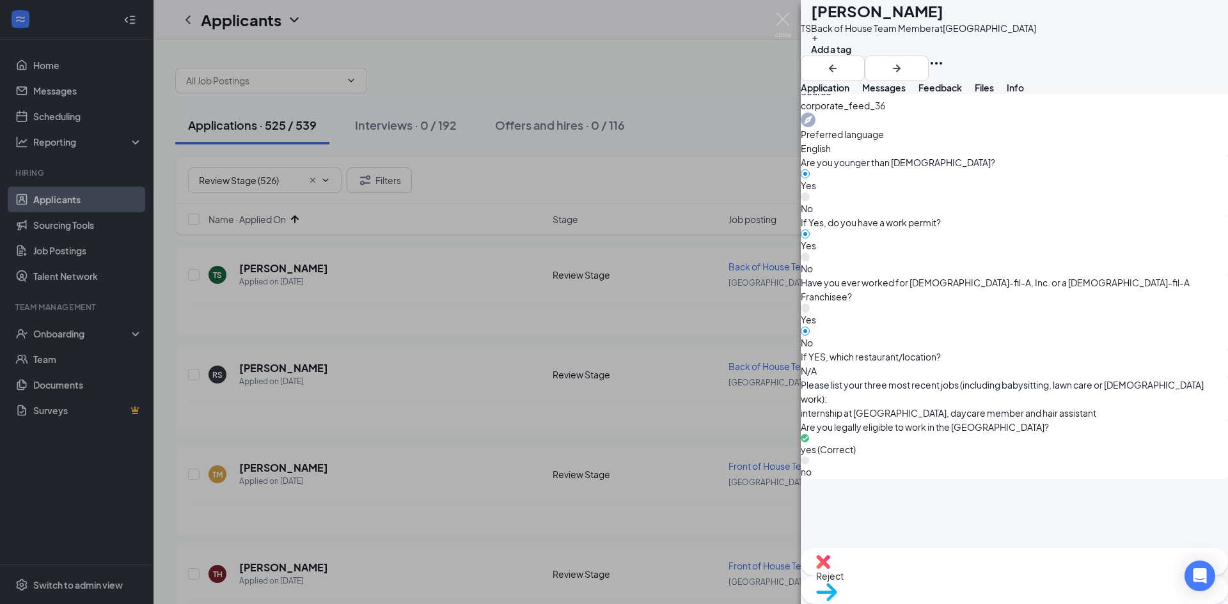
click at [945, 580] on span "Reject" at bounding box center [1014, 576] width 396 height 14
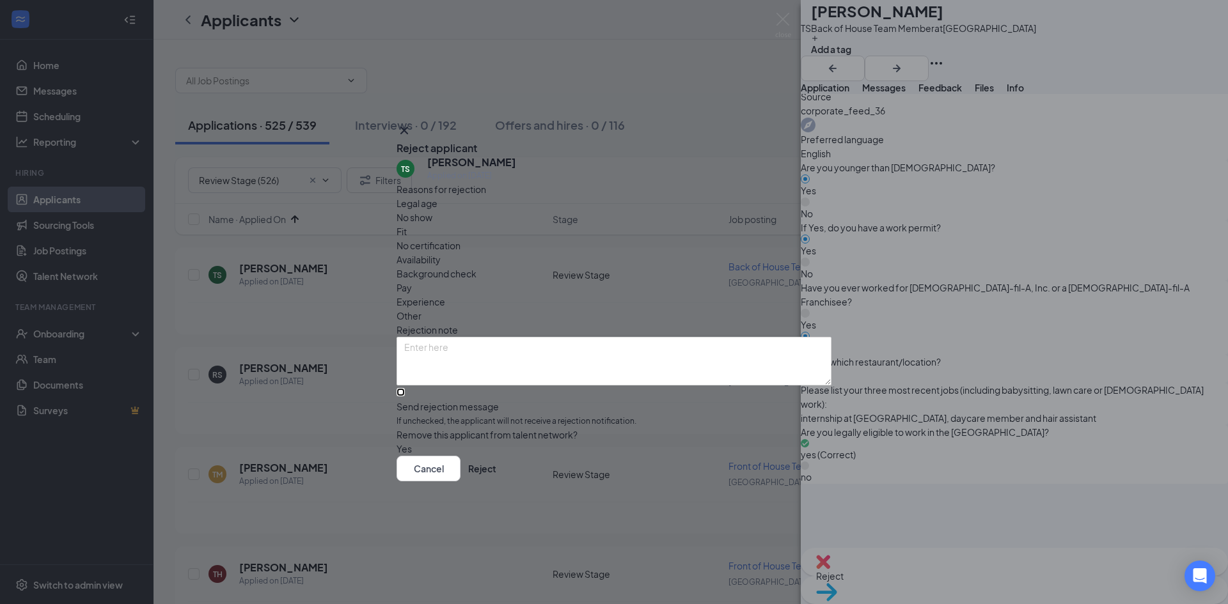
click at [405, 388] on input "Send rejection message If unchecked, the applicant will not receive a rejection…" at bounding box center [400, 392] width 8 height 8
checkbox input "true"
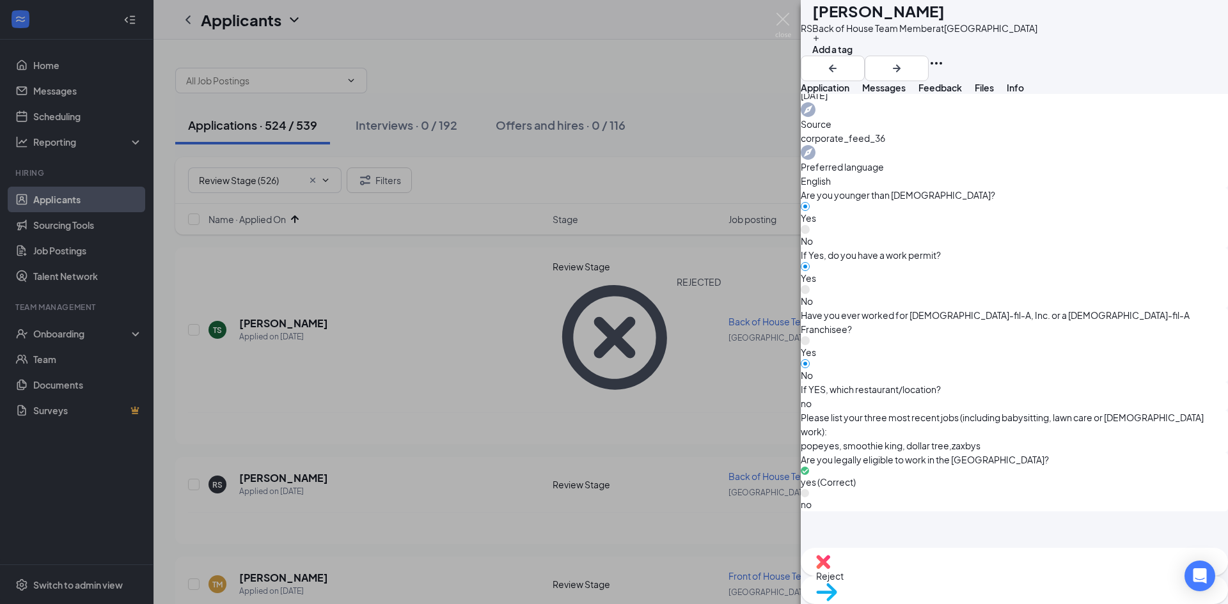
scroll to position [608, 0]
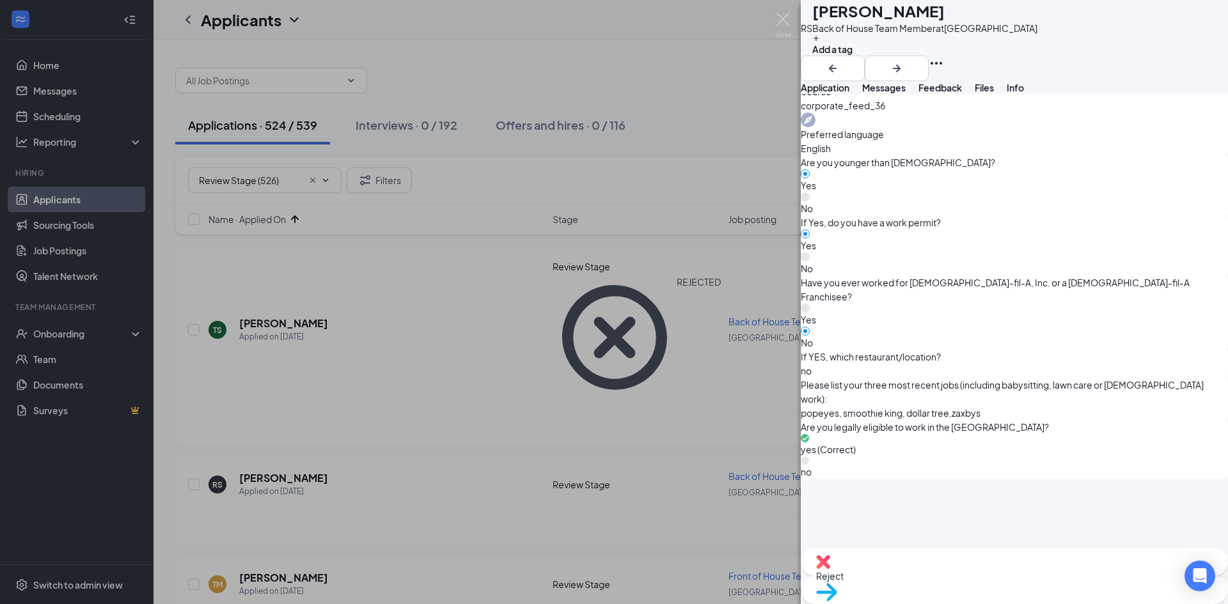
click at [950, 577] on span "Reject" at bounding box center [1014, 576] width 396 height 14
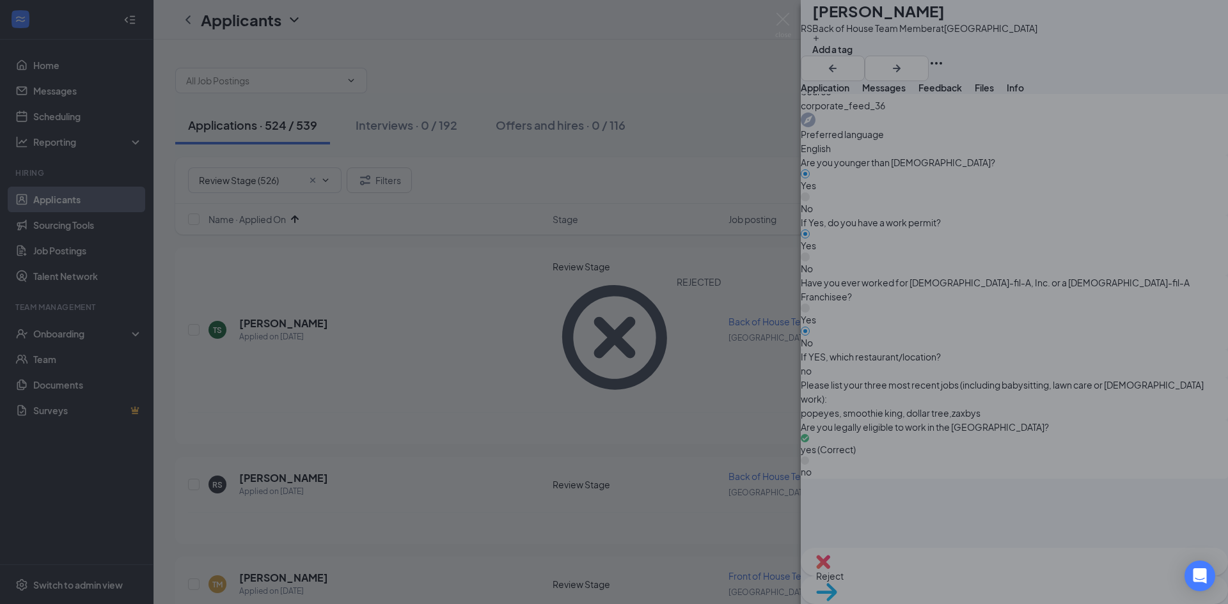
scroll to position [603, 0]
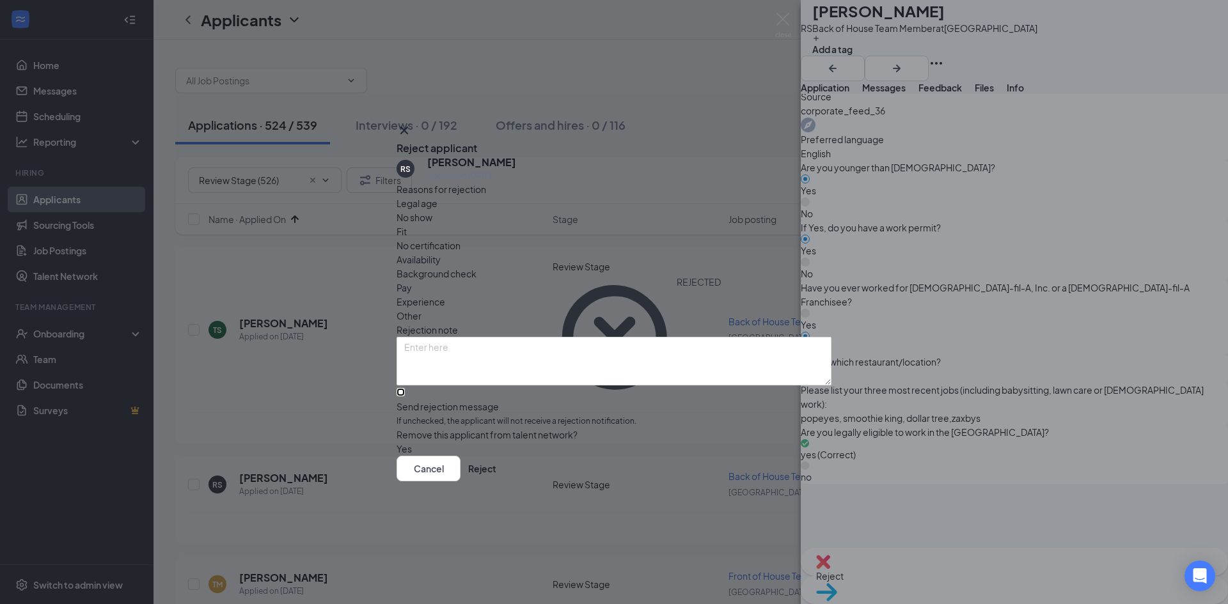
click at [405, 388] on input "Send rejection message If unchecked, the applicant will not receive a rejection…" at bounding box center [400, 392] width 8 height 8
checkbox input "true"
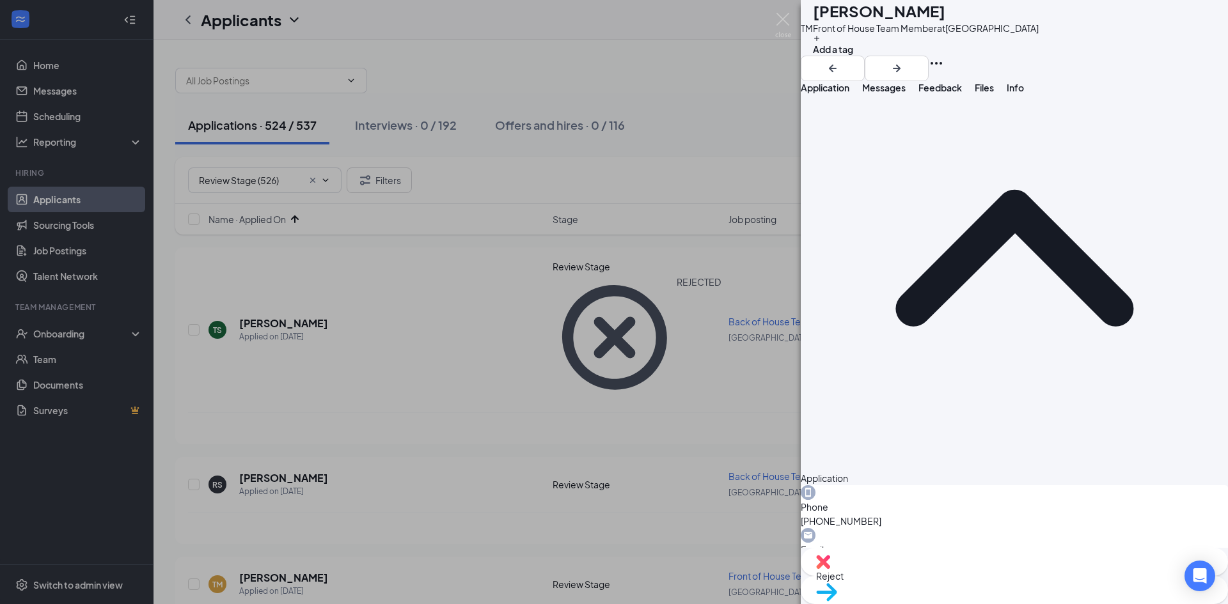
scroll to position [128, 0]
